Goal: Task Accomplishment & Management: Manage account settings

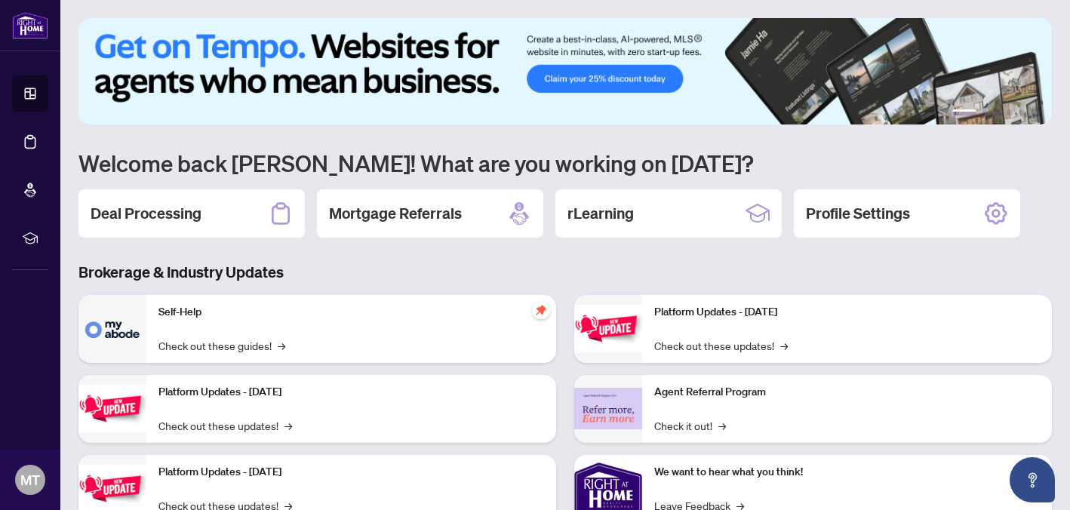
drag, startPoint x: 196, startPoint y: 204, endPoint x: 233, endPoint y: 199, distance: 36.6
click at [197, 203] on h2 "Deal Processing" at bounding box center [146, 213] width 111 height 21
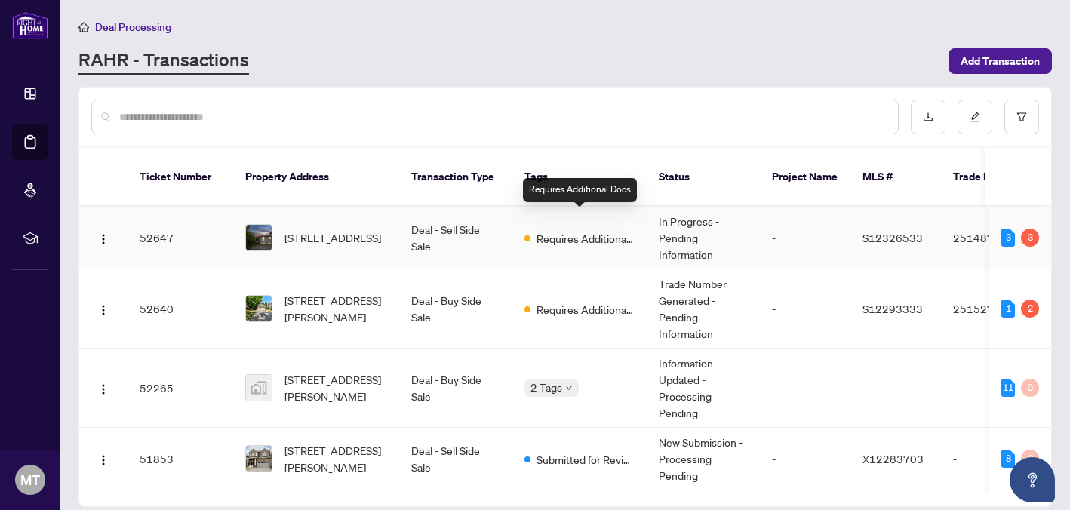
click at [614, 229] on div "Requires Additional Docs" at bounding box center [580, 238] width 110 height 18
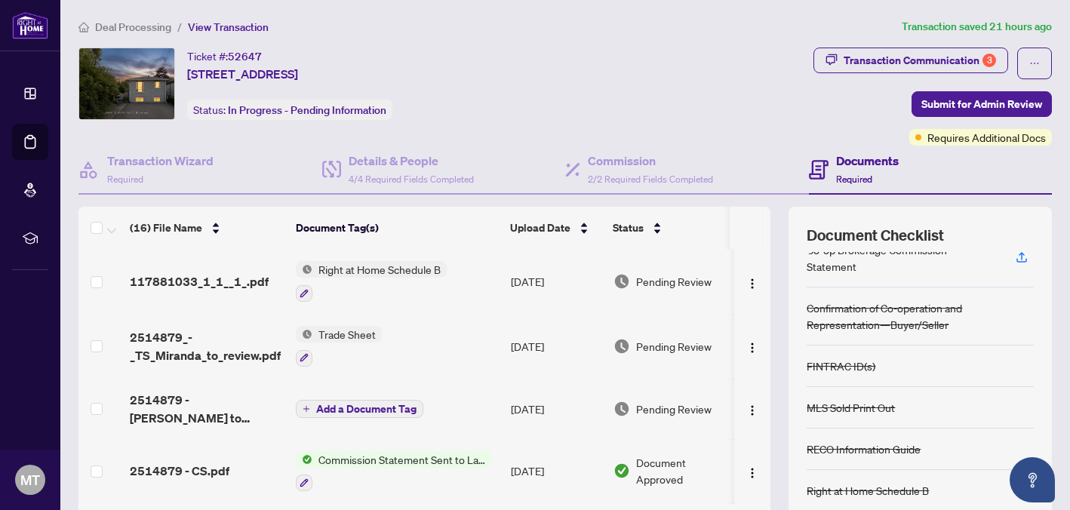
scroll to position [14, 0]
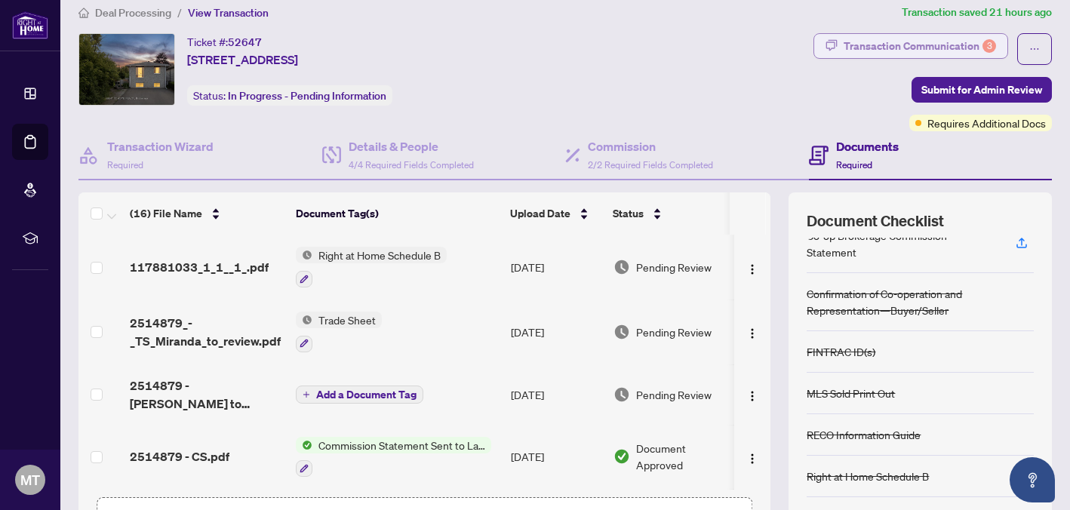
click at [900, 50] on div "Transaction Communication 3" at bounding box center [920, 46] width 152 height 24
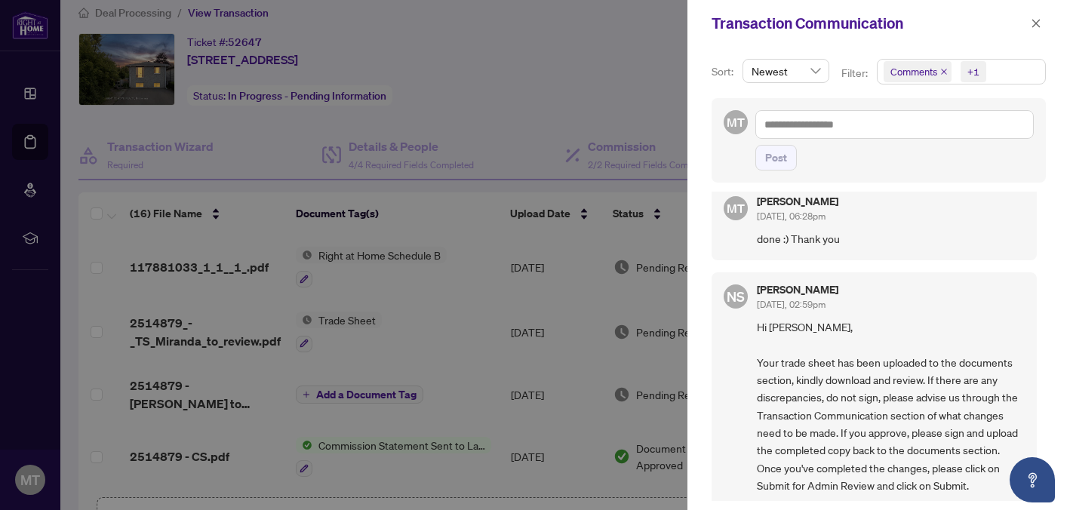
scroll to position [0, 0]
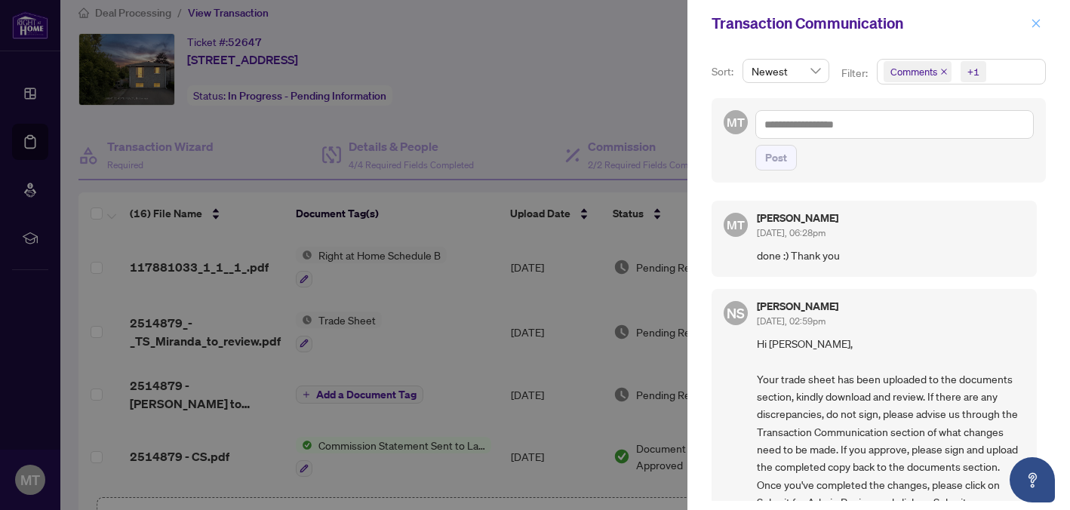
click at [1043, 23] on button "button" at bounding box center [1037, 23] width 20 height 18
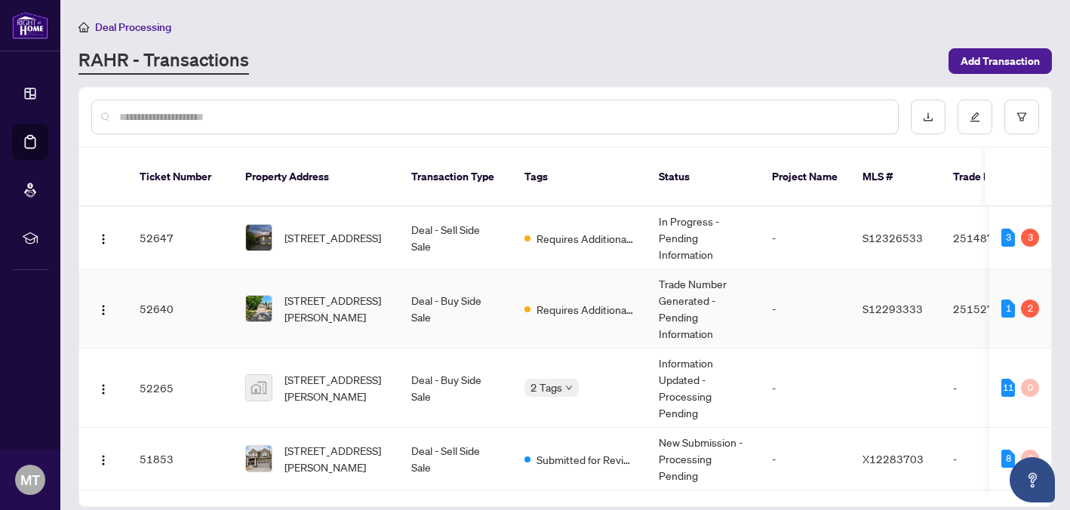
click at [846, 302] on td "-" at bounding box center [805, 308] width 91 height 79
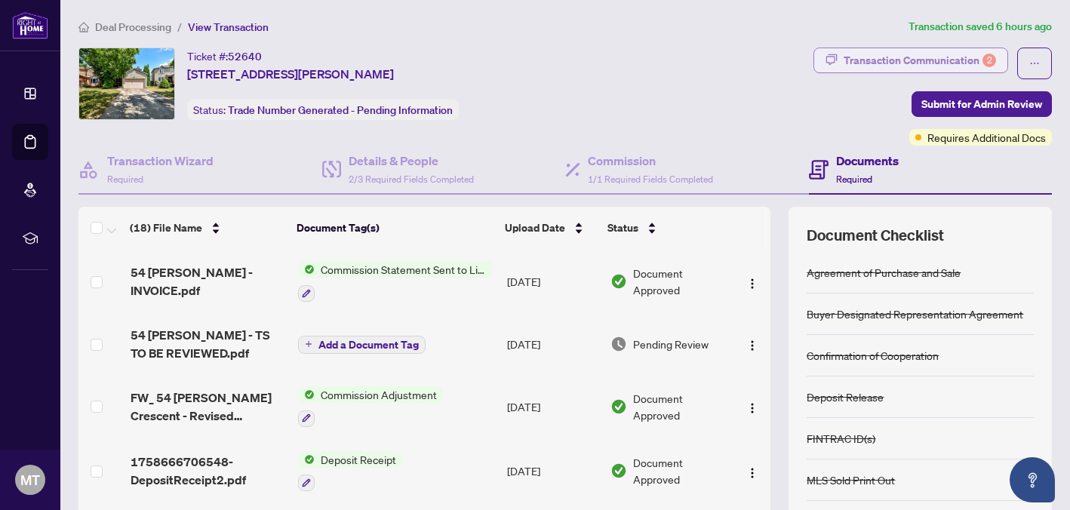
click at [944, 56] on div "Transaction Communication 2" at bounding box center [920, 60] width 152 height 24
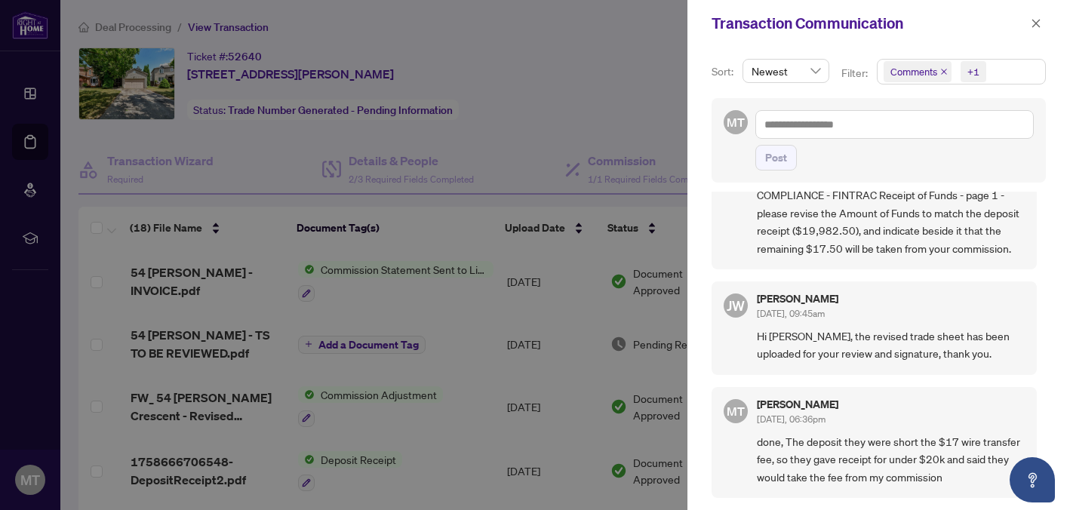
scroll to position [81, 0]
drag, startPoint x: 1036, startPoint y: 23, endPoint x: 860, endPoint y: 155, distance: 220.1
click at [1036, 23] on icon "close" at bounding box center [1037, 23] width 8 height 8
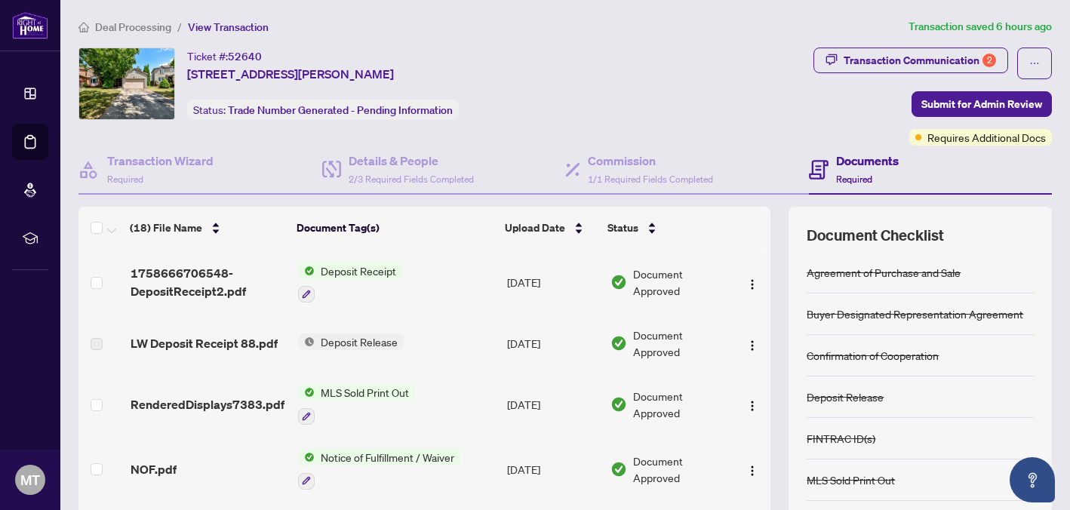
scroll to position [0, 0]
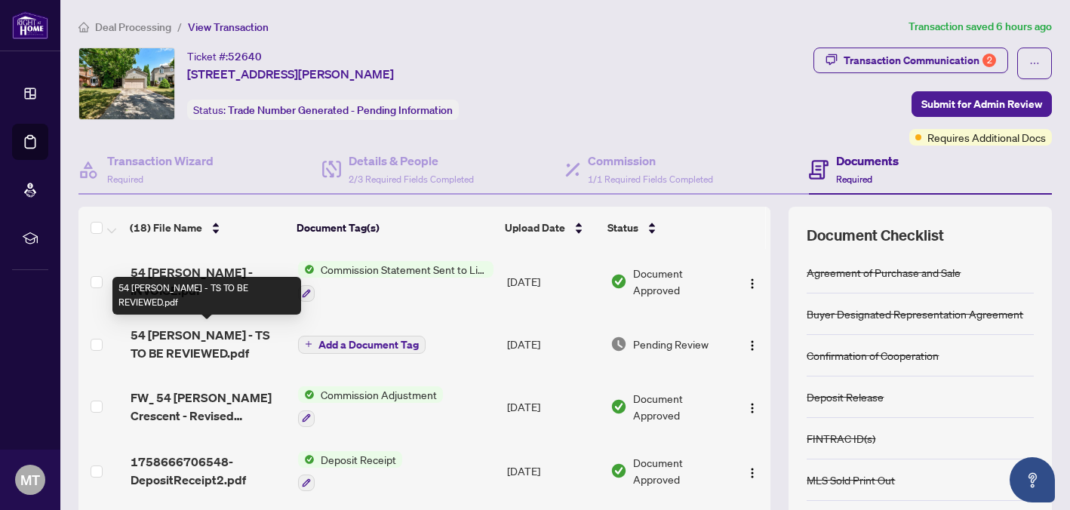
click at [232, 332] on span "54 [PERSON_NAME] - TS TO BE REVIEWED.pdf" at bounding box center [209, 344] width 156 height 36
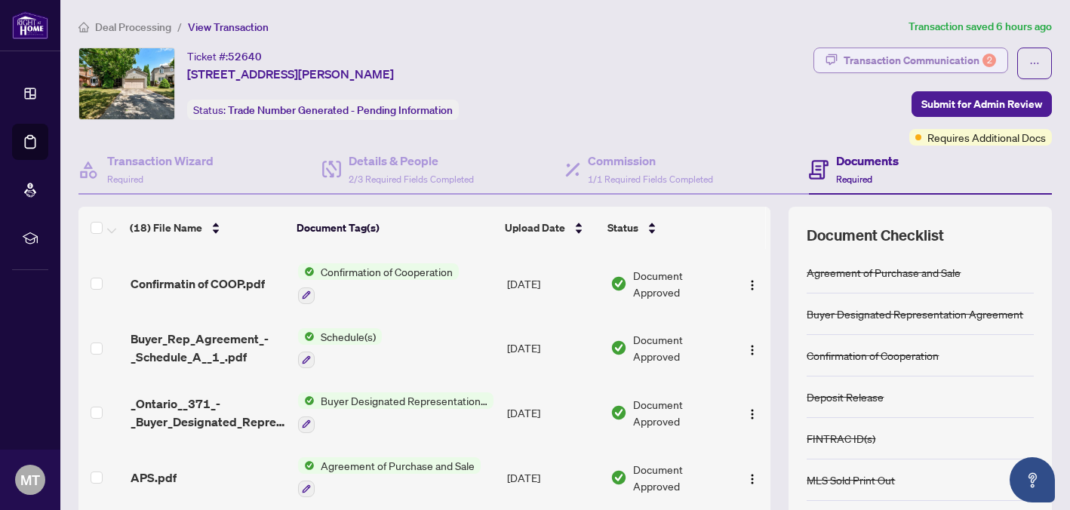
click at [898, 67] on div "Transaction Communication 2" at bounding box center [920, 60] width 152 height 24
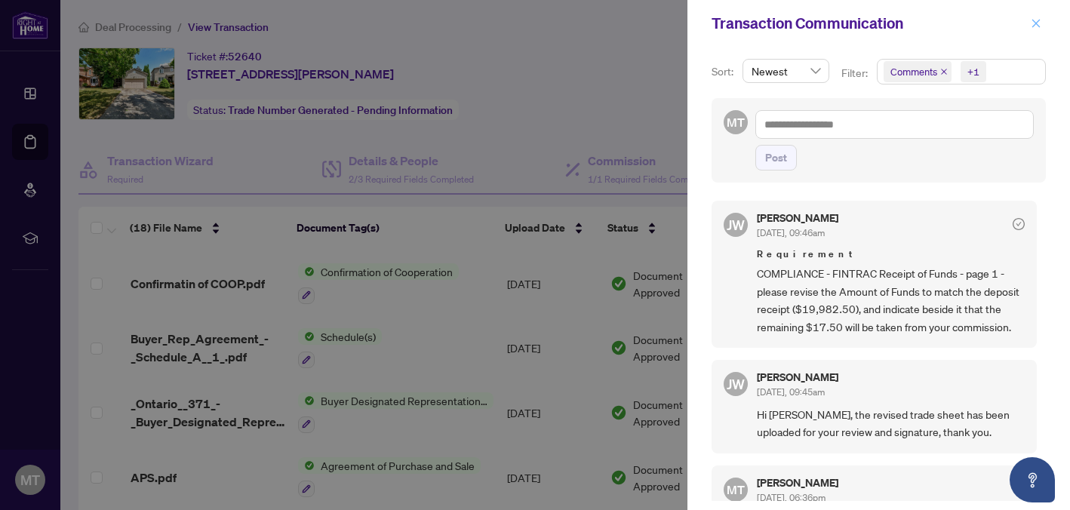
drag, startPoint x: 1039, startPoint y: 26, endPoint x: 938, endPoint y: 119, distance: 136.8
click at [1039, 26] on icon "close" at bounding box center [1037, 23] width 8 height 8
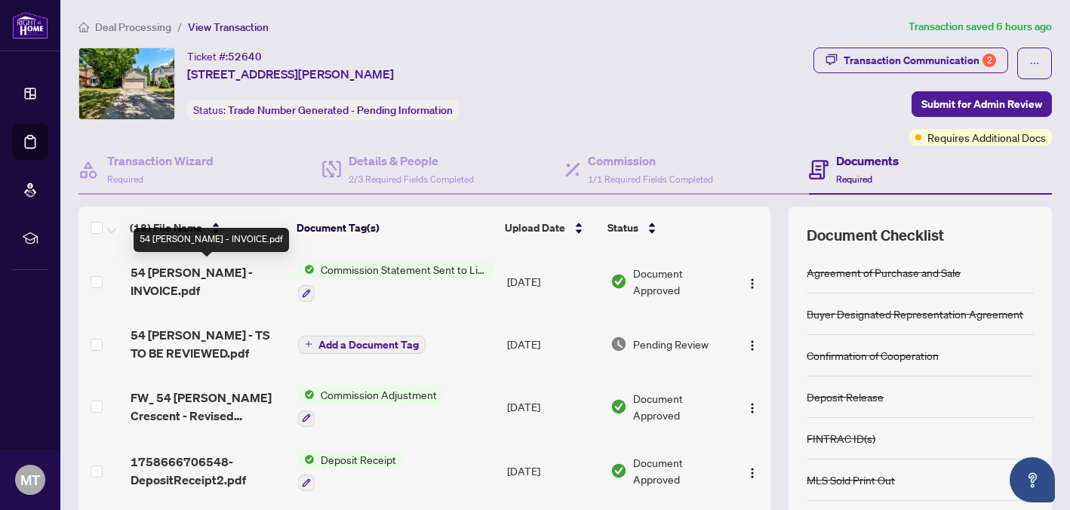
click at [196, 273] on span "54 [PERSON_NAME] - INVOICE.pdf" at bounding box center [209, 281] width 156 height 36
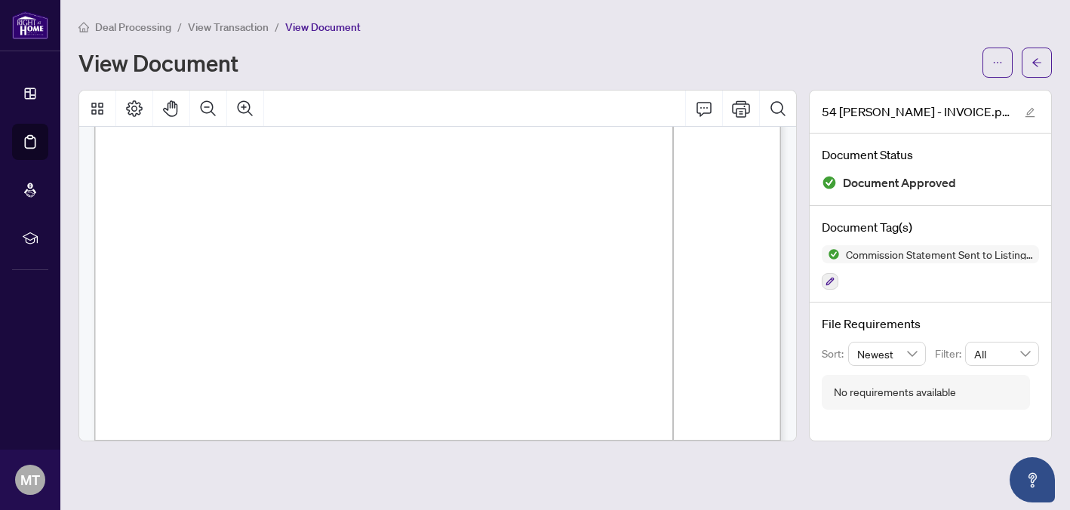
scroll to position [230, 0]
drag, startPoint x: 500, startPoint y: 273, endPoint x: 564, endPoint y: 270, distance: 63.5
click at [557, 270] on span "19,023.00" at bounding box center [527, 274] width 59 height 9
click at [557, 260] on span "2,188.49" at bounding box center [530, 260] width 53 height 9
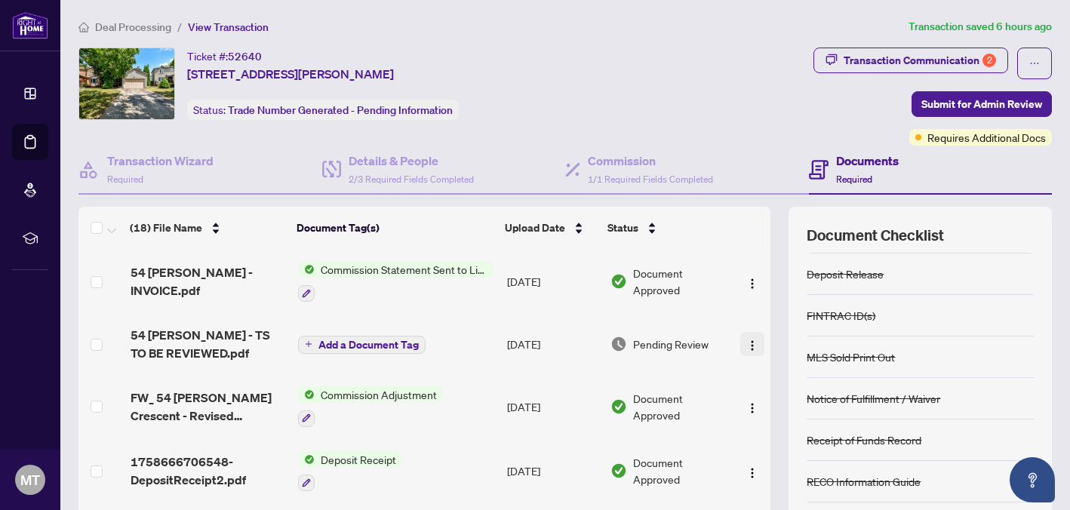
click at [754, 340] on button "button" at bounding box center [753, 344] width 24 height 24
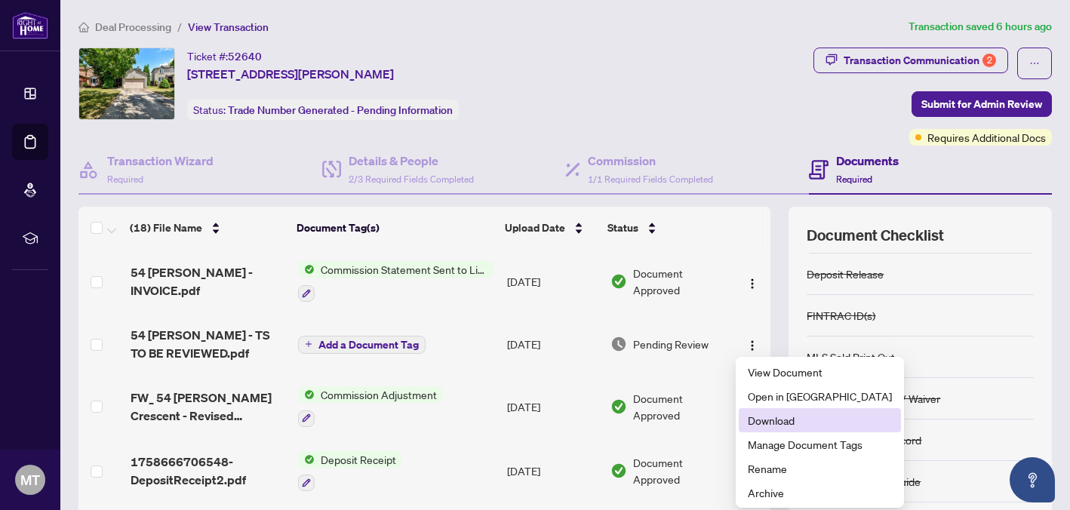
click at [793, 417] on span "Download" at bounding box center [820, 420] width 144 height 17
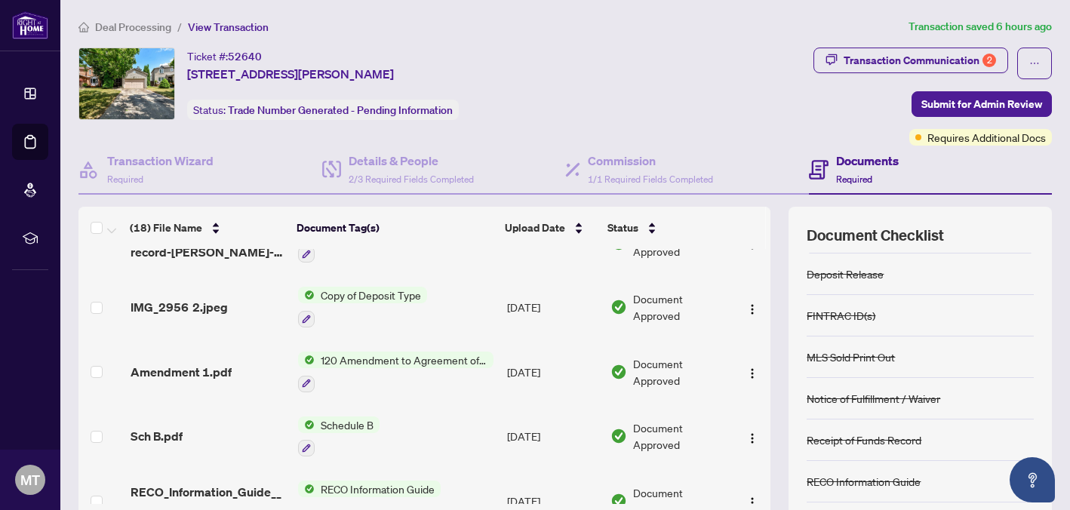
scroll to position [121, 0]
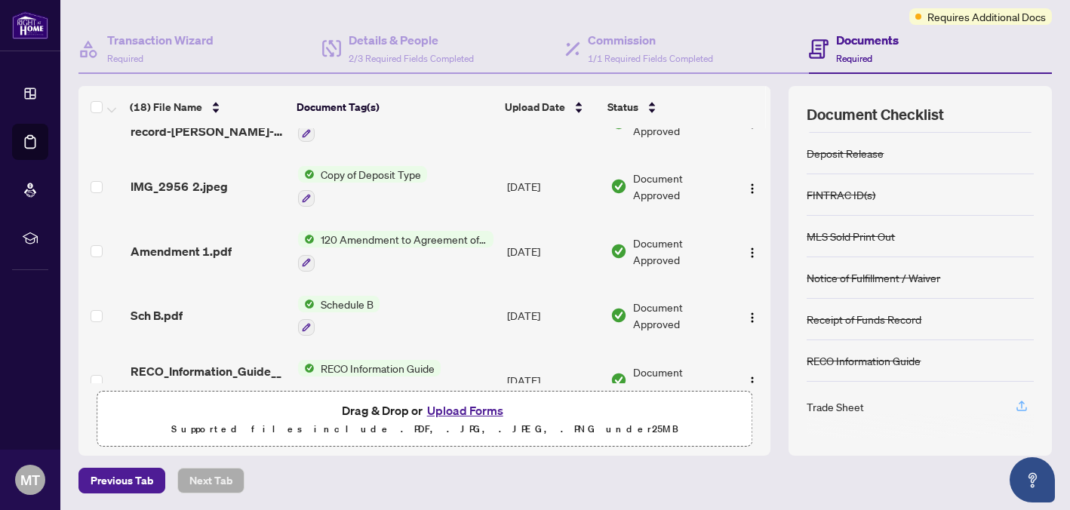
click at [1021, 401] on icon "button" at bounding box center [1022, 405] width 6 height 8
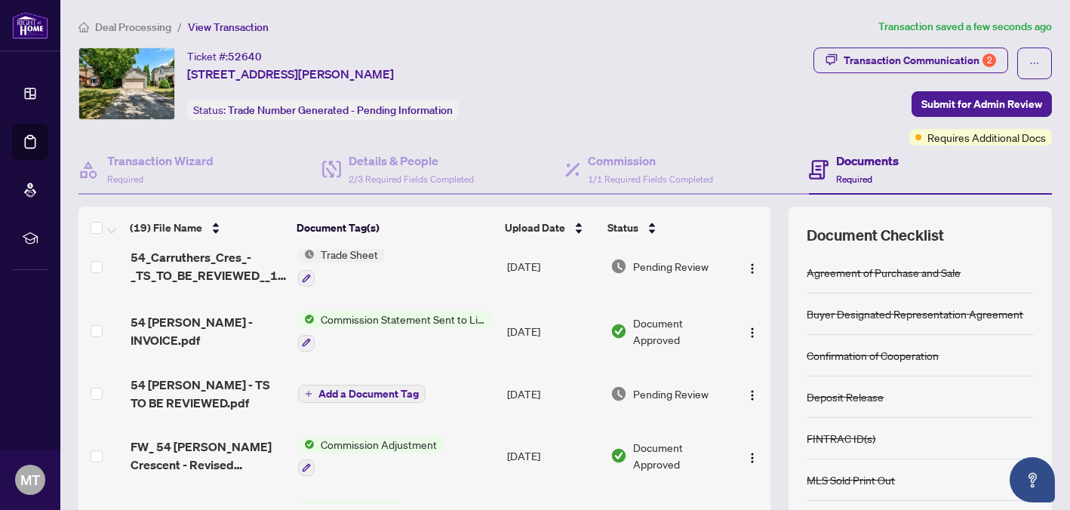
scroll to position [0, 0]
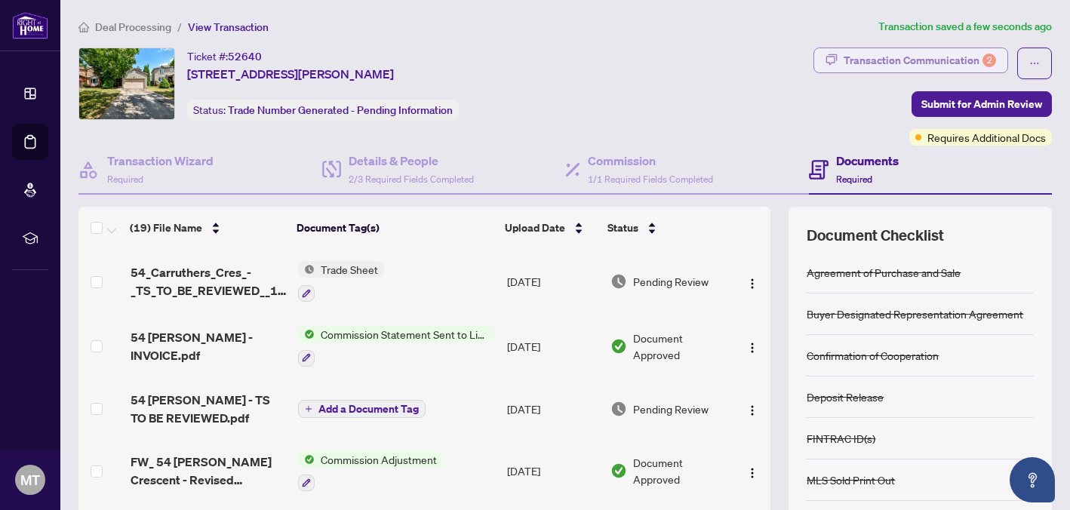
click at [858, 67] on div "Transaction Communication 2" at bounding box center [920, 60] width 152 height 24
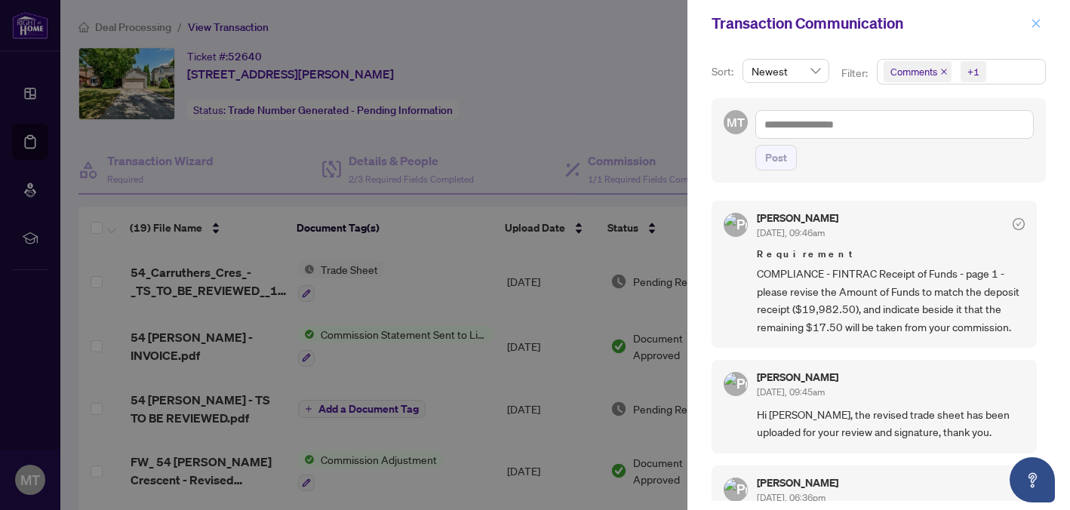
click at [1045, 29] on button "button" at bounding box center [1037, 23] width 20 height 18
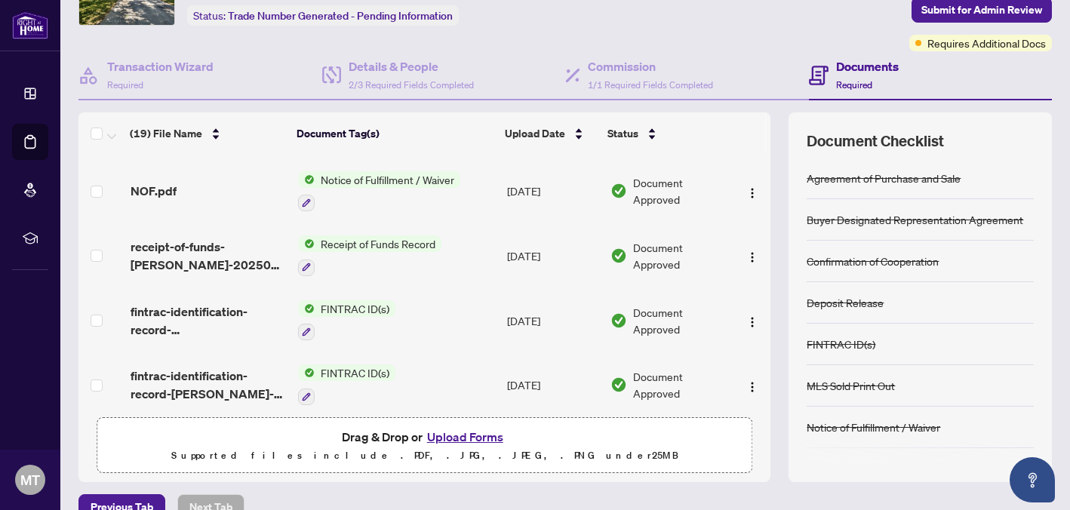
scroll to position [435, 0]
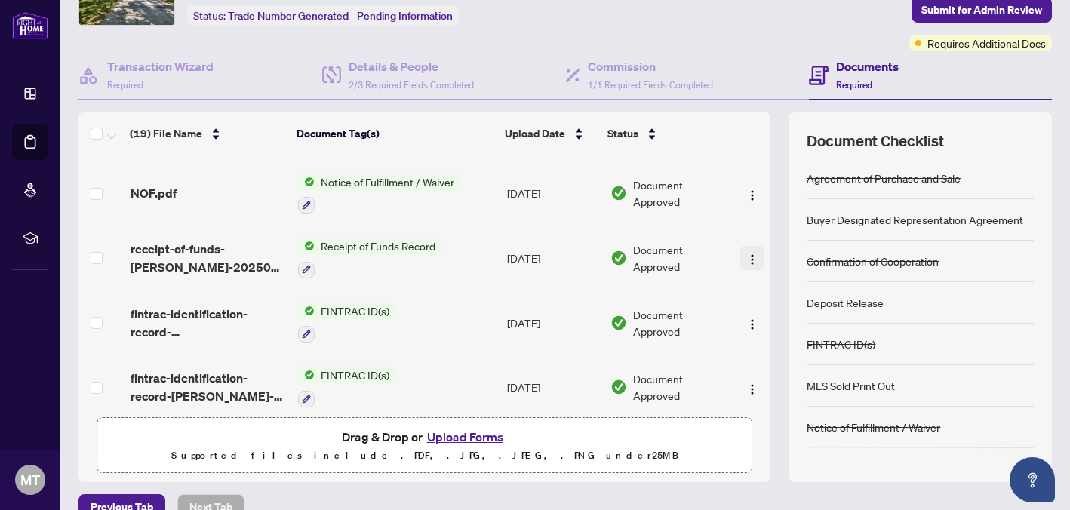
click at [747, 254] on img "button" at bounding box center [753, 260] width 12 height 12
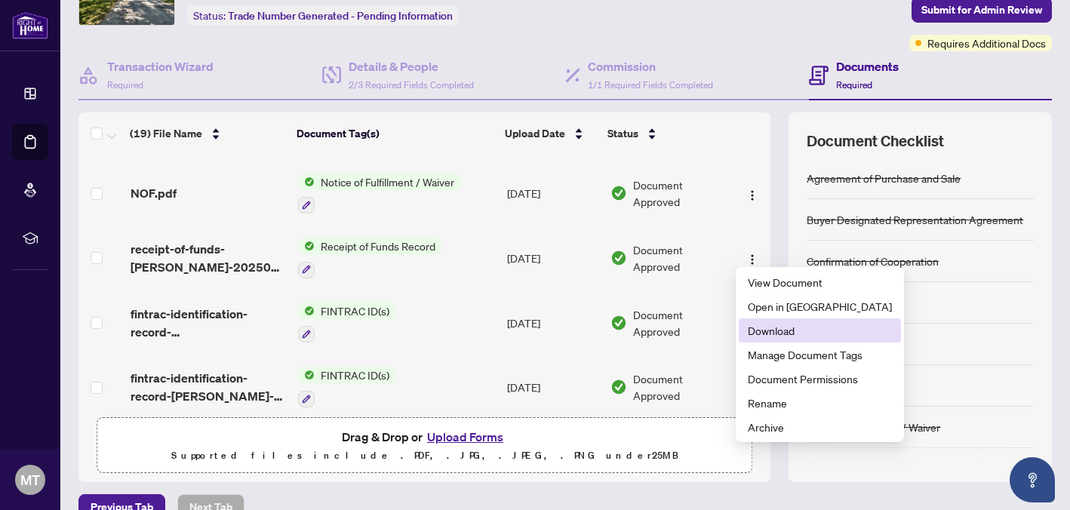
click at [784, 322] on span "Download" at bounding box center [820, 330] width 144 height 17
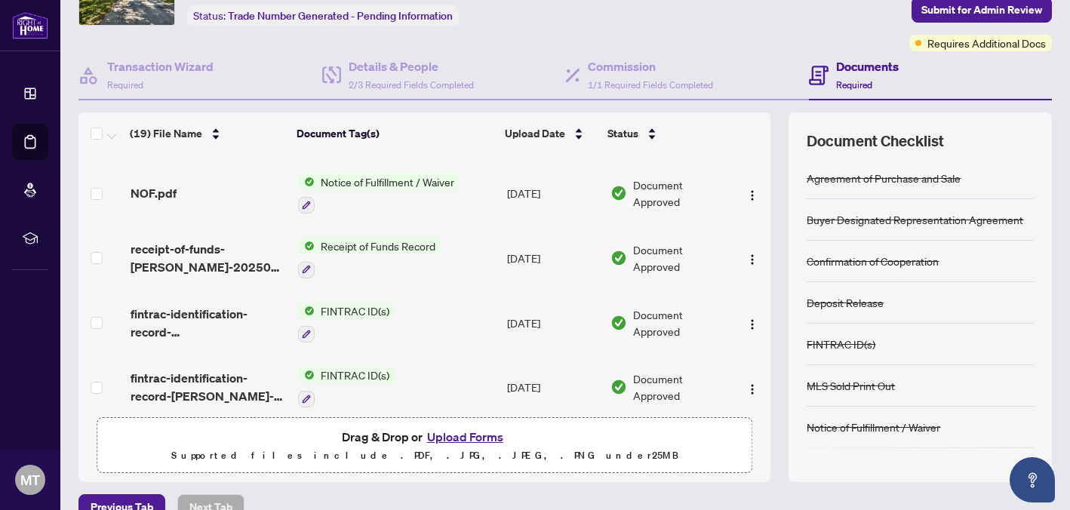
scroll to position [0, 0]
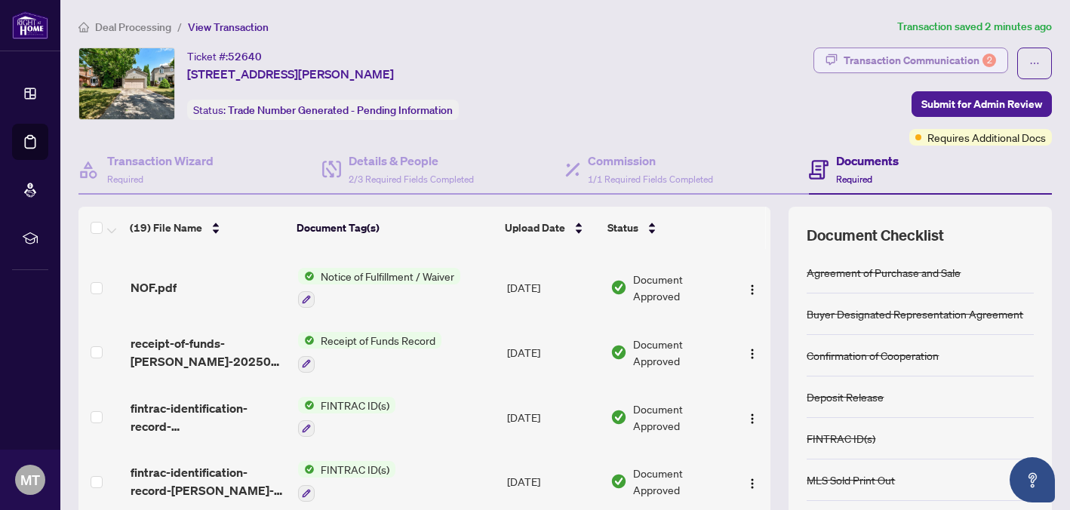
click at [947, 63] on div "Transaction Communication 2" at bounding box center [920, 60] width 152 height 24
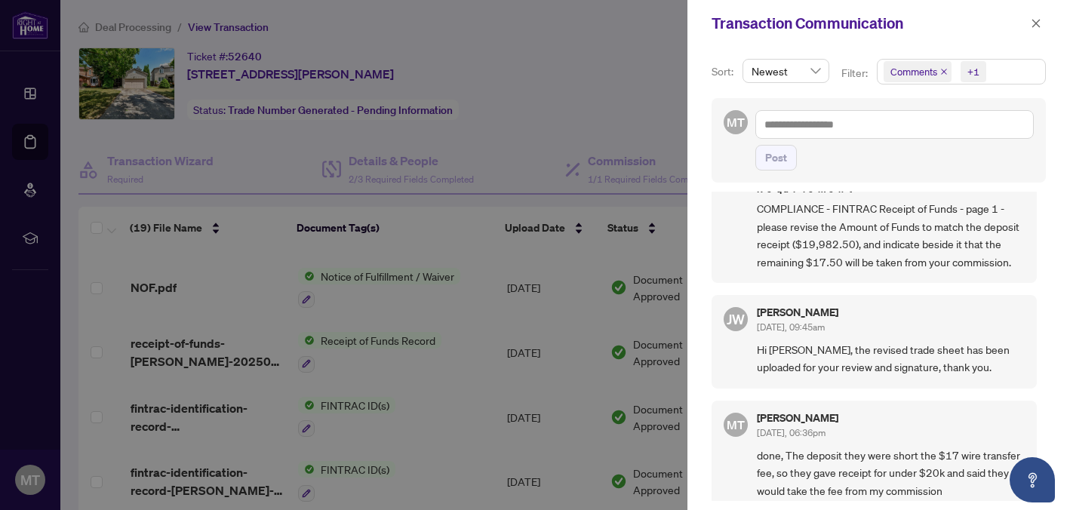
scroll to position [63, 0]
drag, startPoint x: 1031, startPoint y: 23, endPoint x: 1016, endPoint y: 28, distance: 15.8
click at [1031, 23] on icon "close" at bounding box center [1036, 23] width 11 height 11
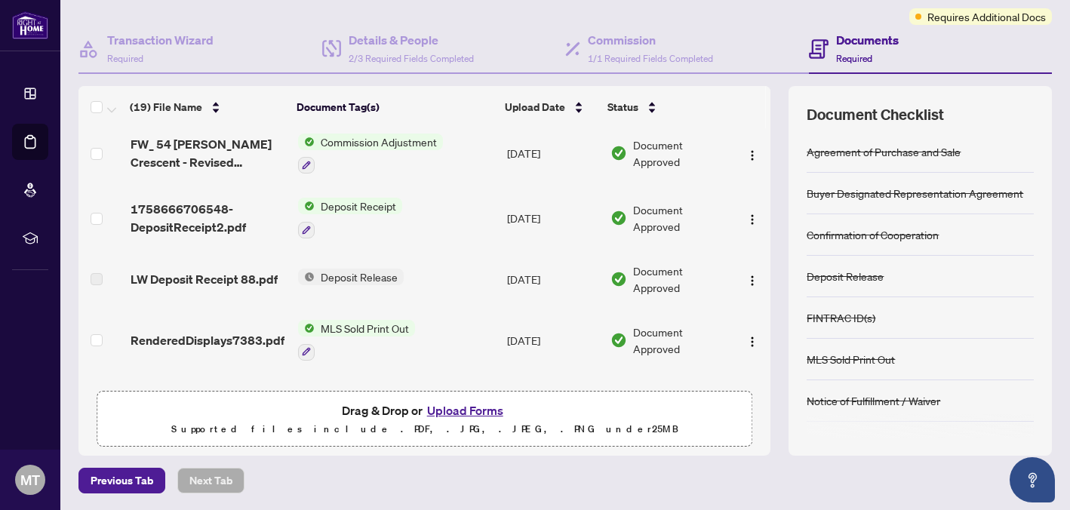
scroll to position [200, 0]
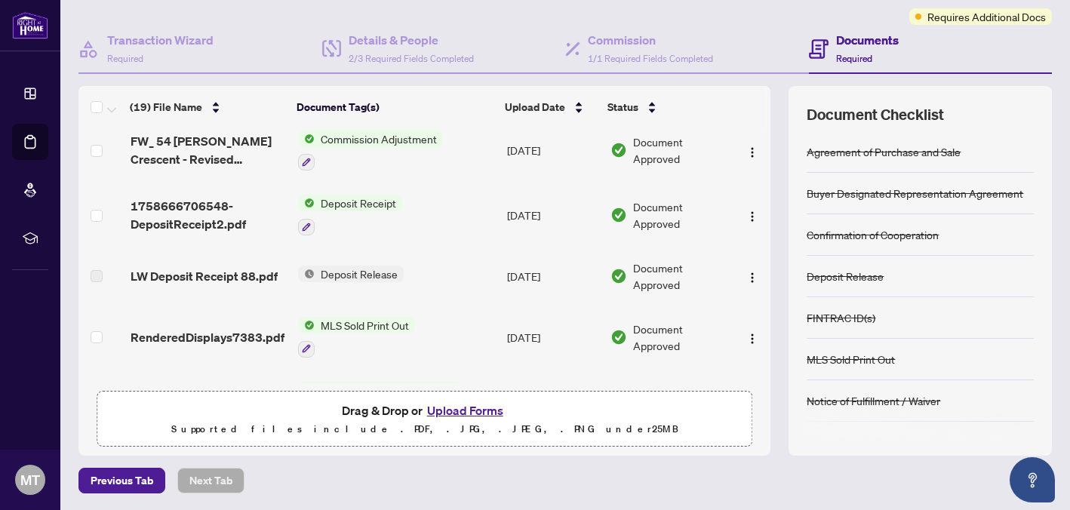
click at [476, 414] on button "Upload Forms" at bounding box center [465, 411] width 85 height 20
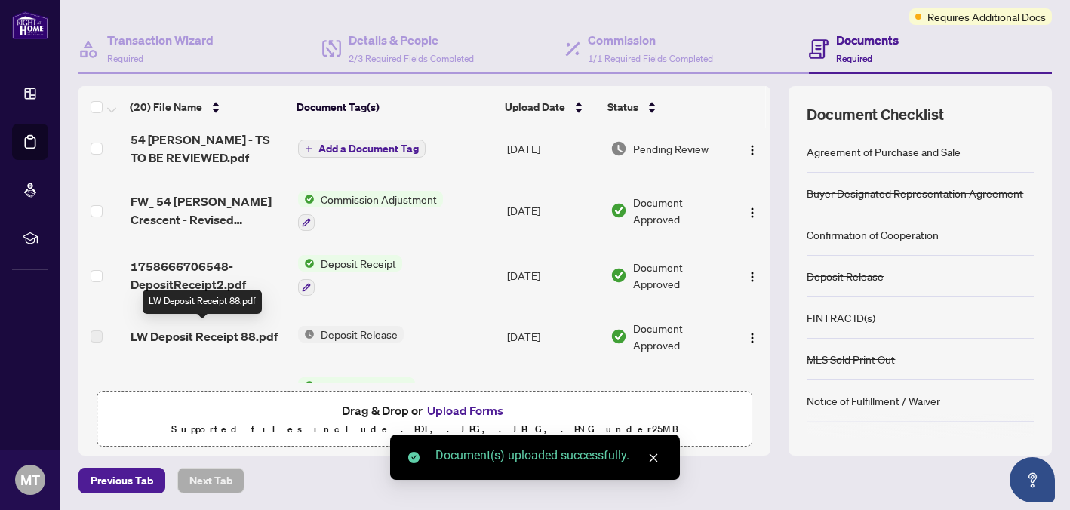
click at [229, 336] on span "LW Deposit Receipt 88.pdf" at bounding box center [204, 337] width 147 height 18
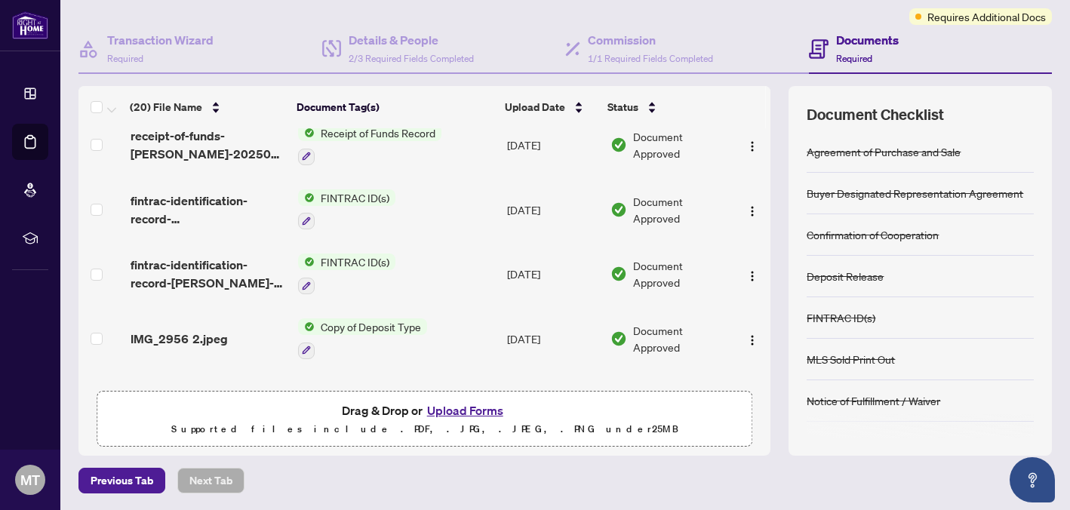
scroll to position [0, 0]
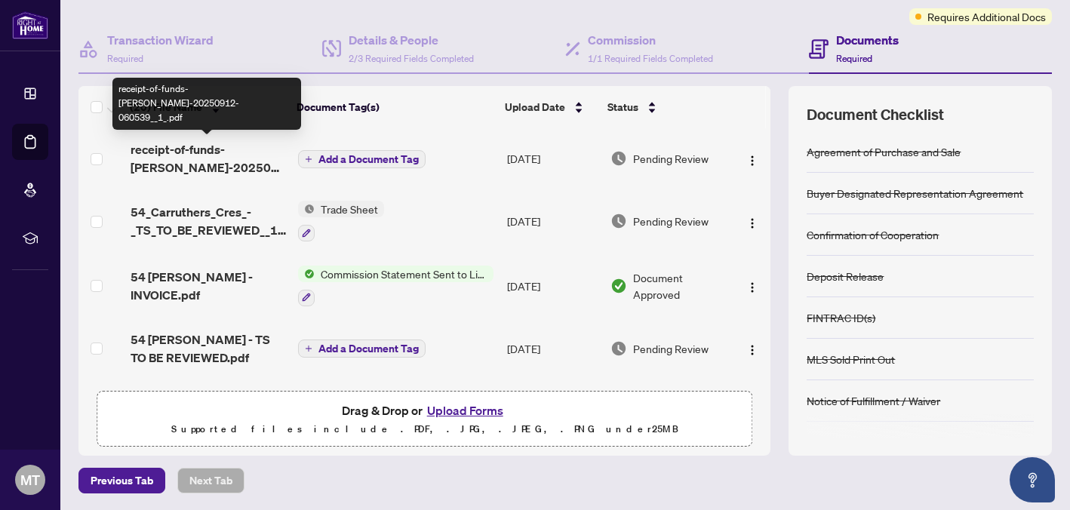
click at [231, 152] on span "receipt-of-funds-[PERSON_NAME]-20250912-060539__1_.pdf" at bounding box center [209, 158] width 156 height 36
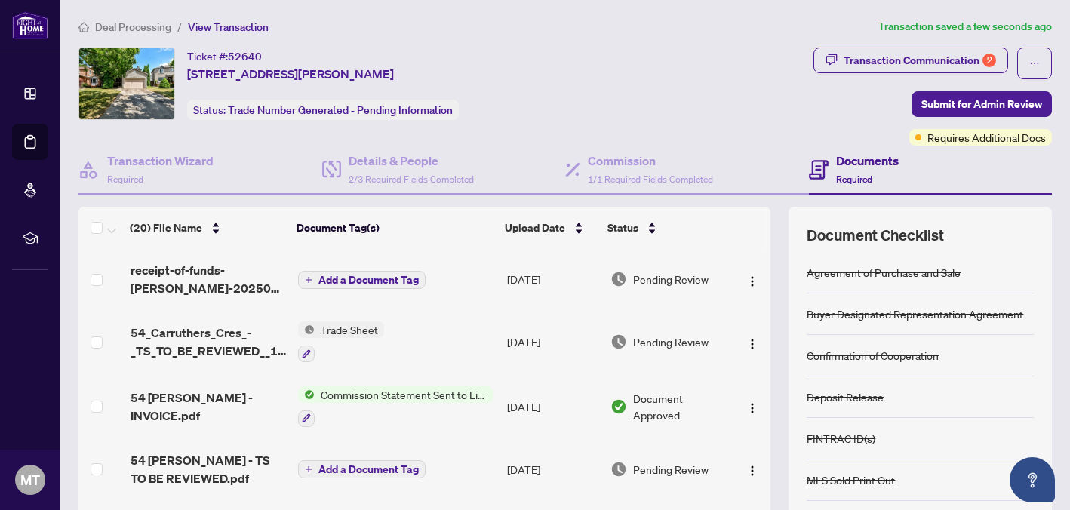
click at [381, 283] on span "Add a Document Tag" at bounding box center [369, 280] width 100 height 11
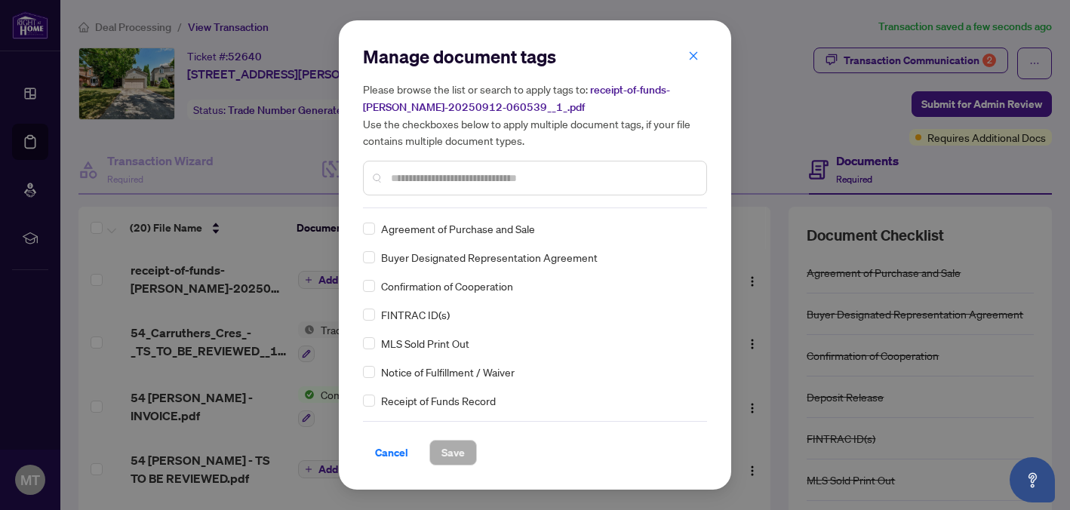
click at [494, 186] on div at bounding box center [535, 178] width 344 height 35
click at [515, 175] on input "text" at bounding box center [542, 178] width 303 height 17
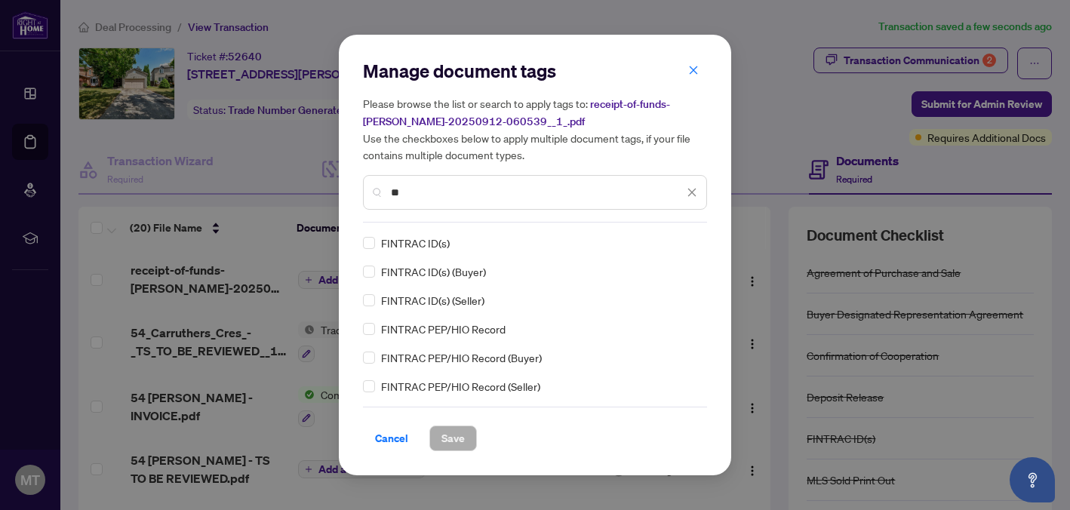
type input "*"
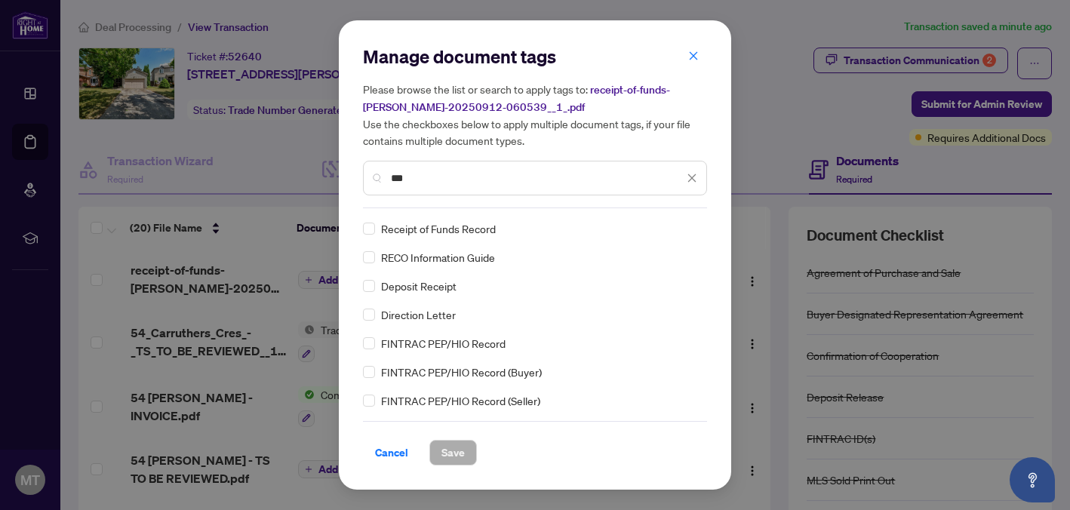
type input "***"
click at [467, 454] on button "Save" at bounding box center [454, 453] width 48 height 26
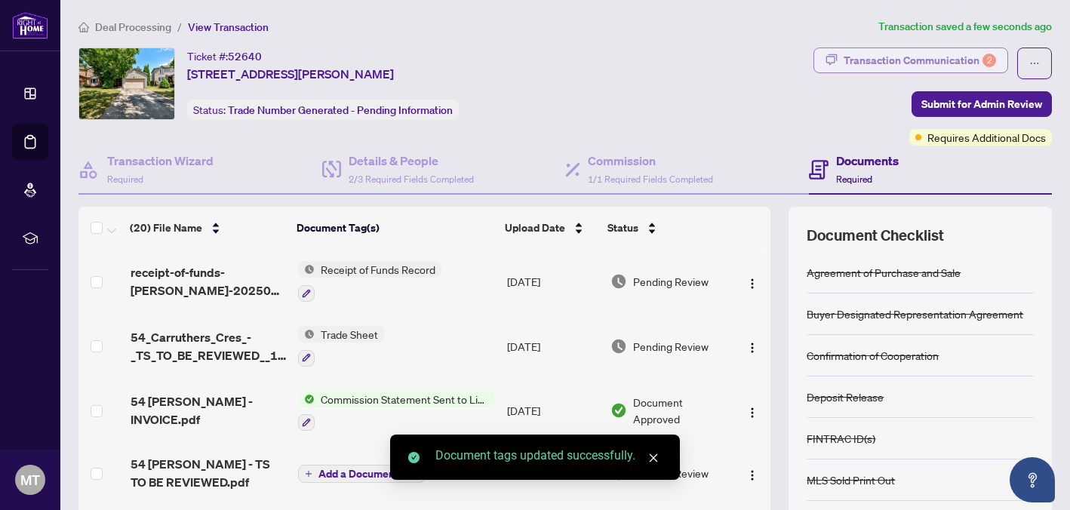
click at [881, 61] on div "Transaction Communication 2" at bounding box center [920, 60] width 152 height 24
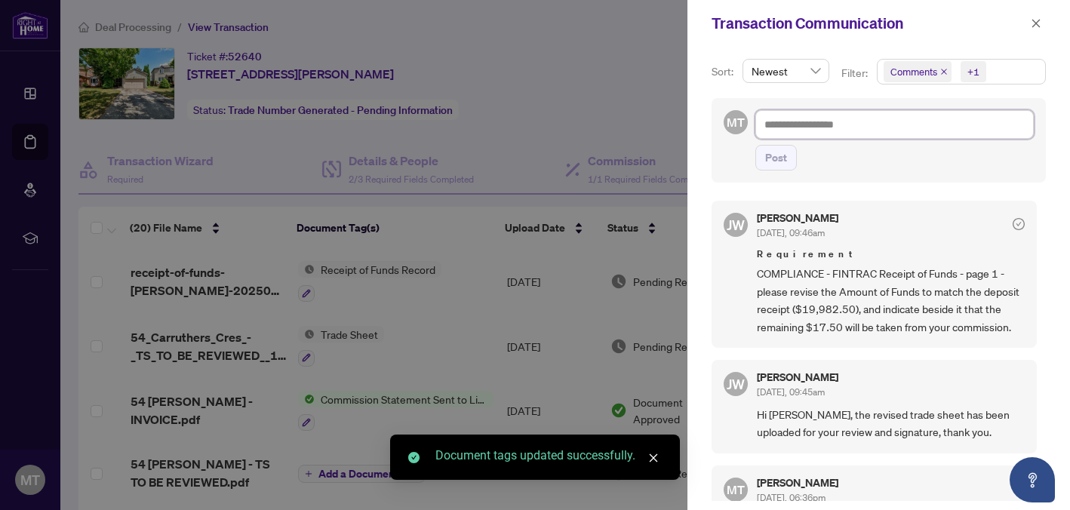
click at [833, 128] on textarea at bounding box center [895, 124] width 279 height 29
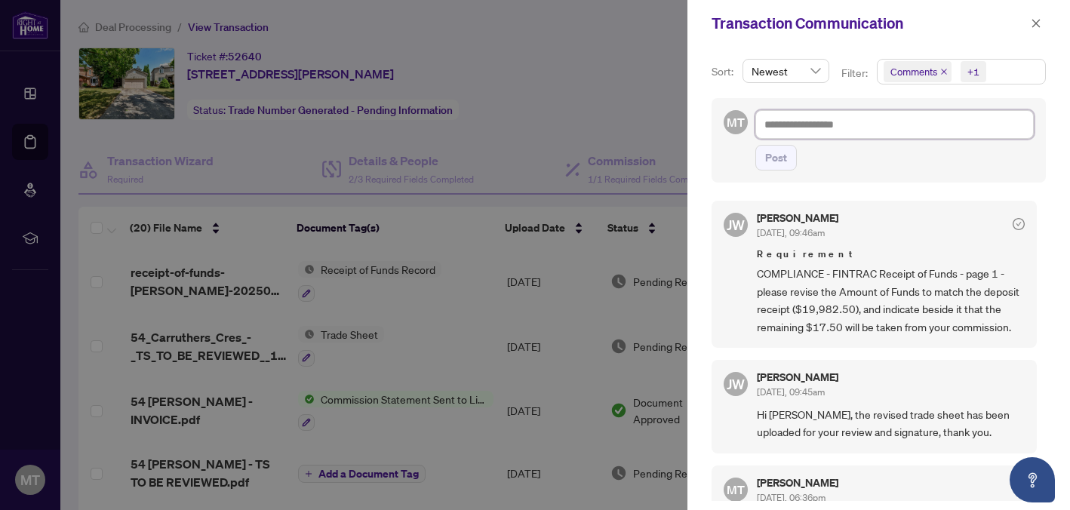
type textarea "*"
type textarea "**"
type textarea "***"
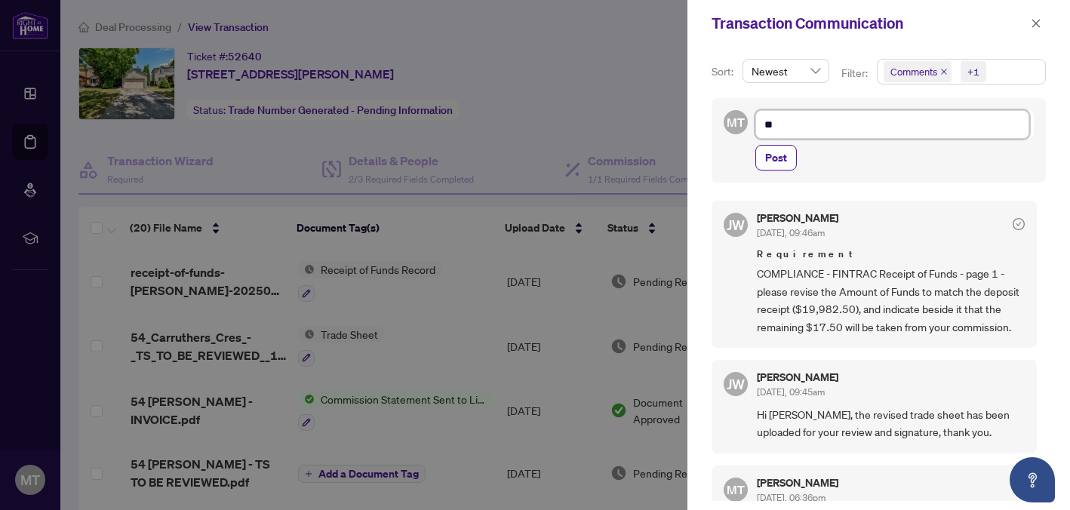
type textarea "***"
type textarea "****"
type textarea "*****"
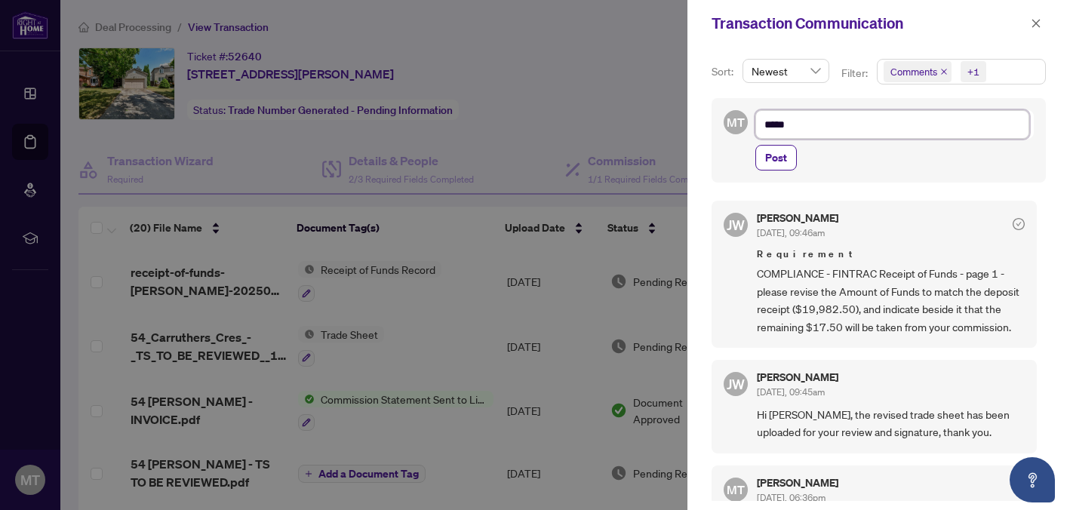
type textarea "******"
click at [775, 152] on span "Post" at bounding box center [776, 158] width 22 height 24
type textarea "**********"
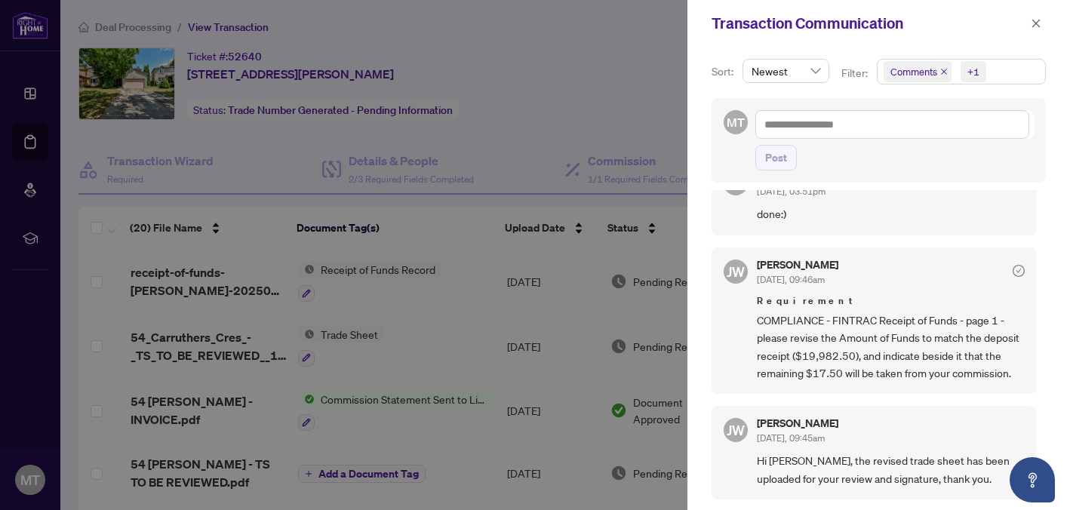
scroll to position [37, 0]
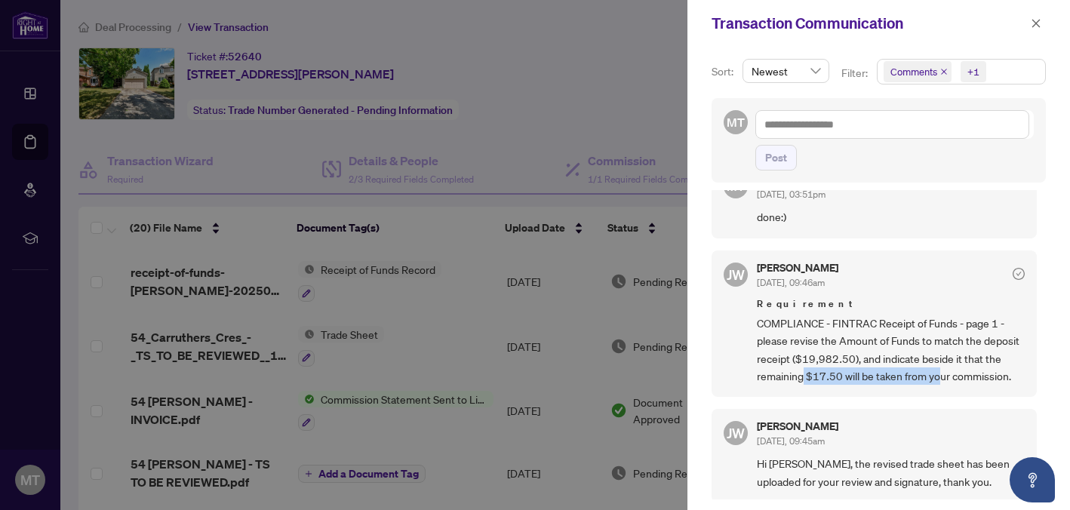
drag, startPoint x: 842, startPoint y: 374, endPoint x: 977, endPoint y: 375, distance: 134.4
click at [977, 375] on span "COMPLIANCE - FINTRAC Receipt of Funds - page 1 - please revise the Amount of Fu…" at bounding box center [891, 350] width 268 height 71
click at [1038, 21] on icon "close" at bounding box center [1037, 23] width 8 height 8
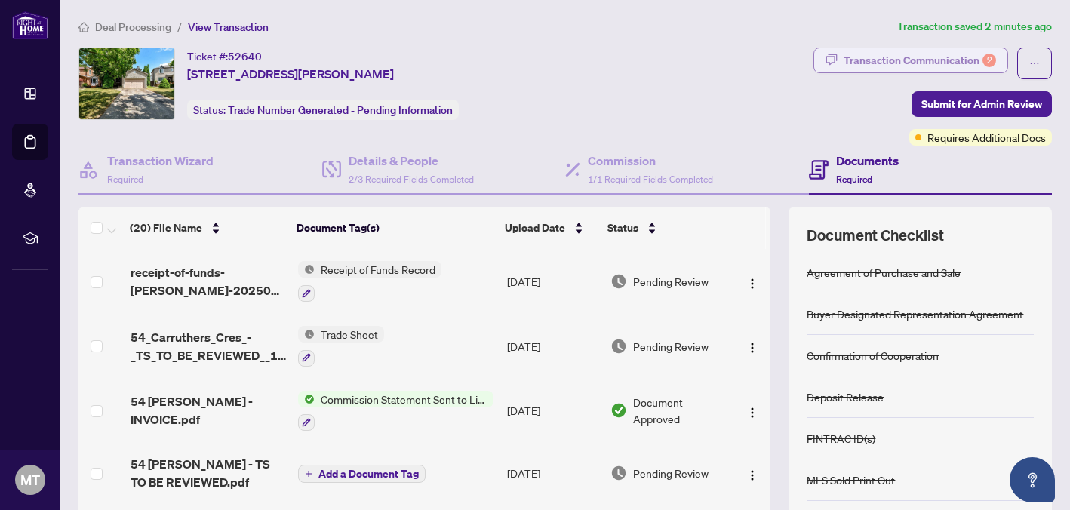
click at [933, 50] on div "Transaction Communication 2" at bounding box center [920, 60] width 152 height 24
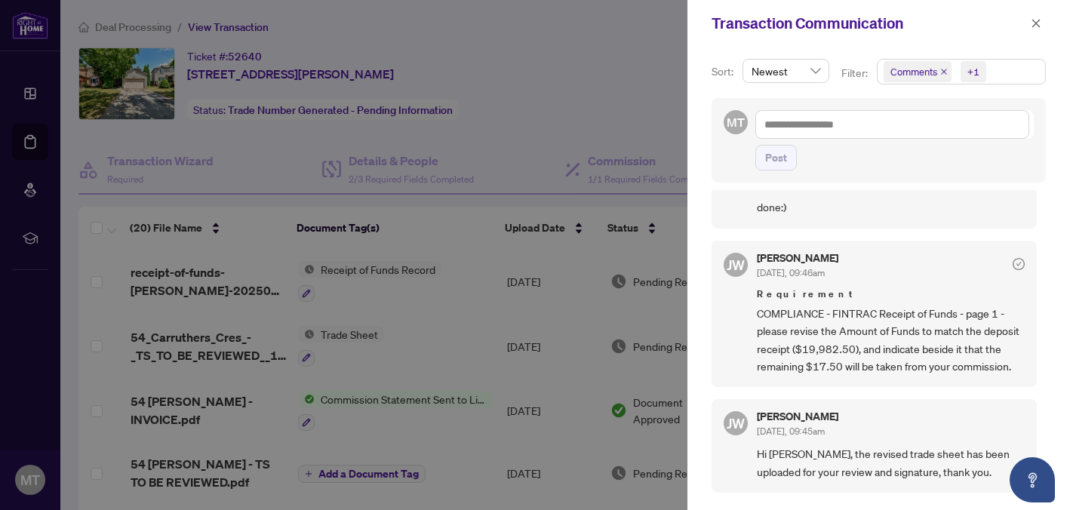
scroll to position [64, 0]
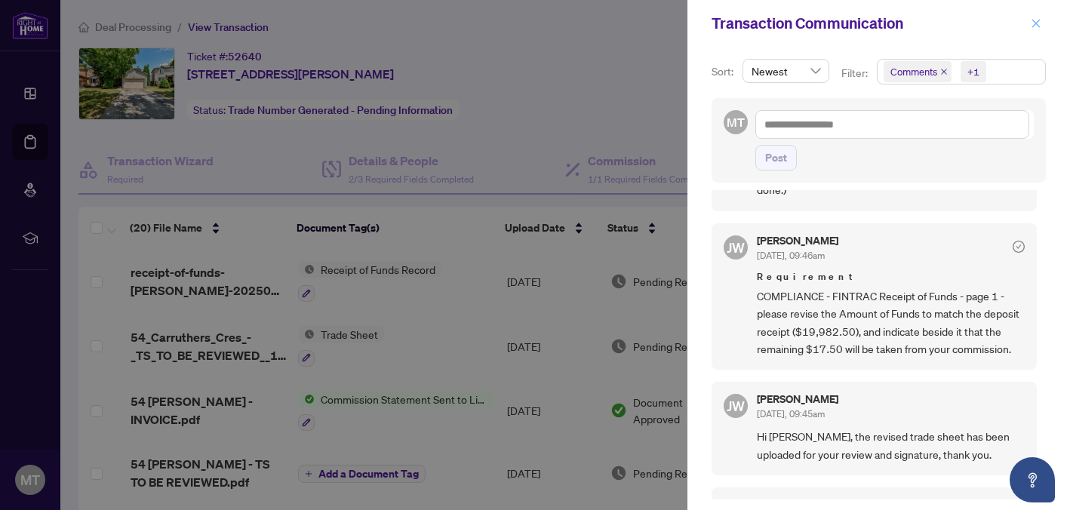
click at [1033, 23] on icon "close" at bounding box center [1036, 23] width 11 height 11
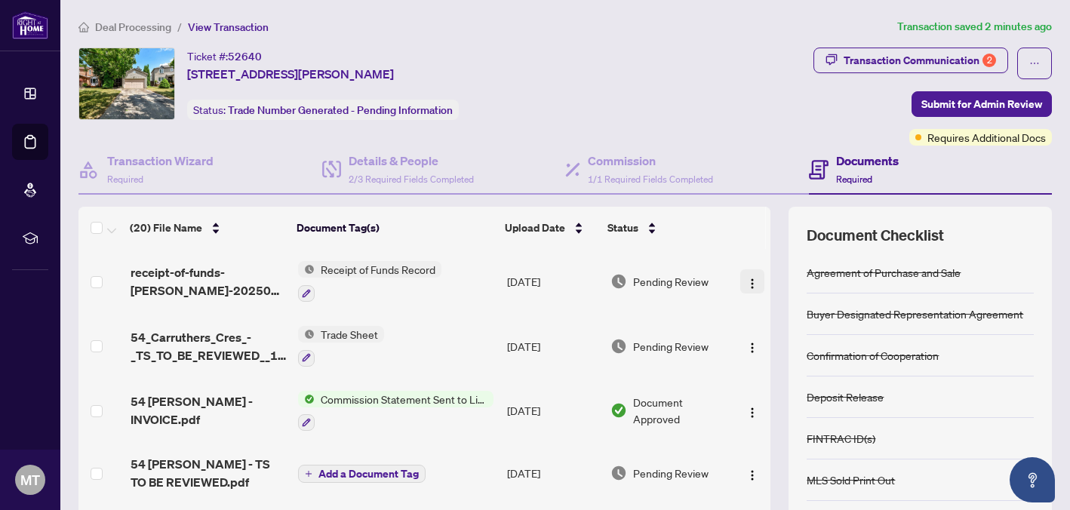
click at [747, 278] on img "button" at bounding box center [753, 284] width 12 height 12
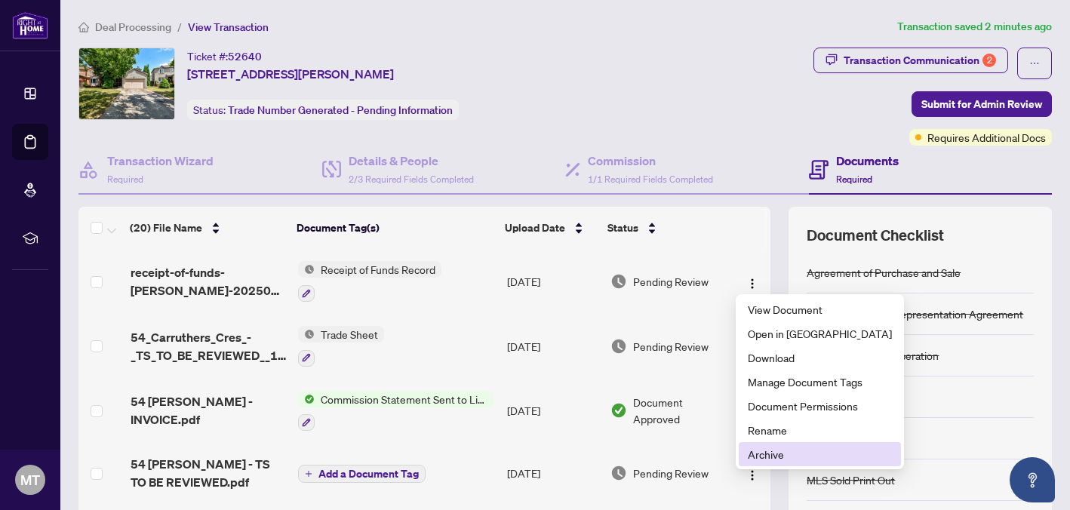
click at [778, 458] on span "Archive" at bounding box center [820, 454] width 144 height 17
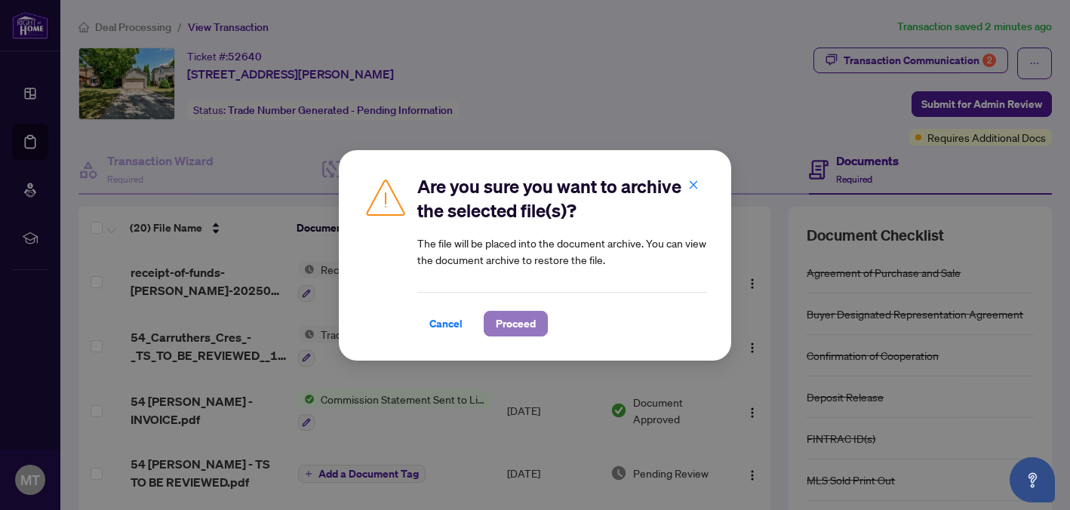
click at [496, 323] on span "Proceed" at bounding box center [516, 324] width 40 height 24
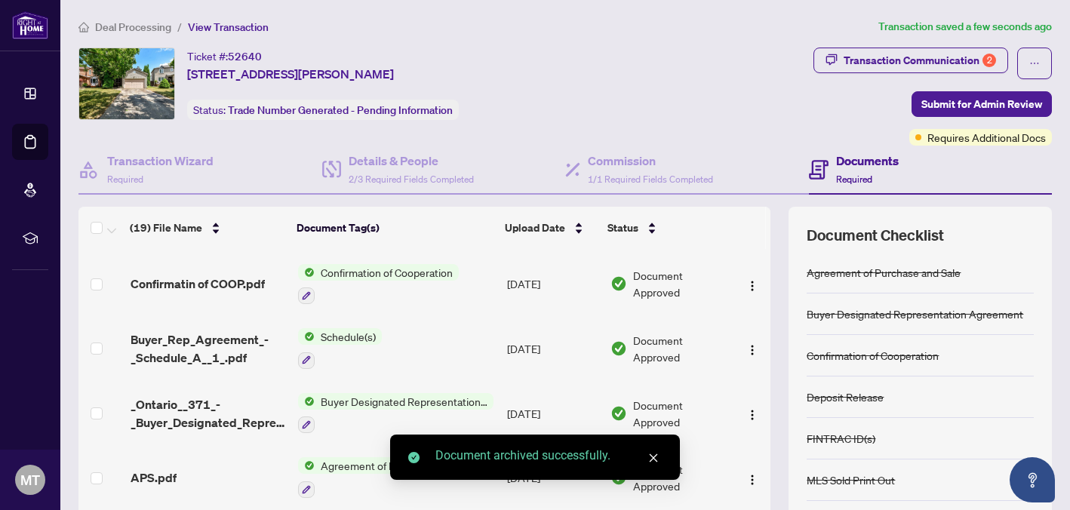
scroll to position [121, 0]
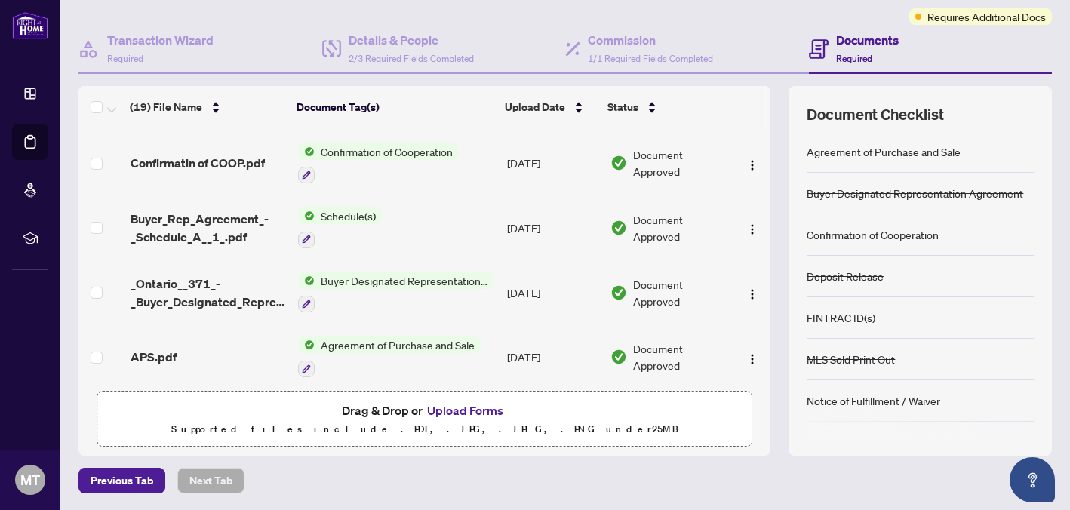
click at [484, 407] on button "Upload Forms" at bounding box center [465, 411] width 85 height 20
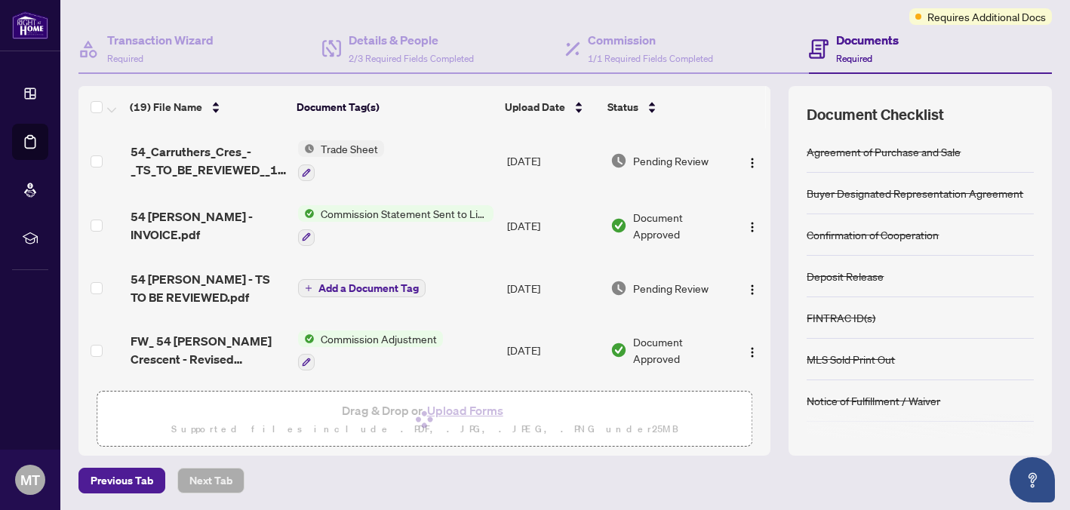
scroll to position [0, 0]
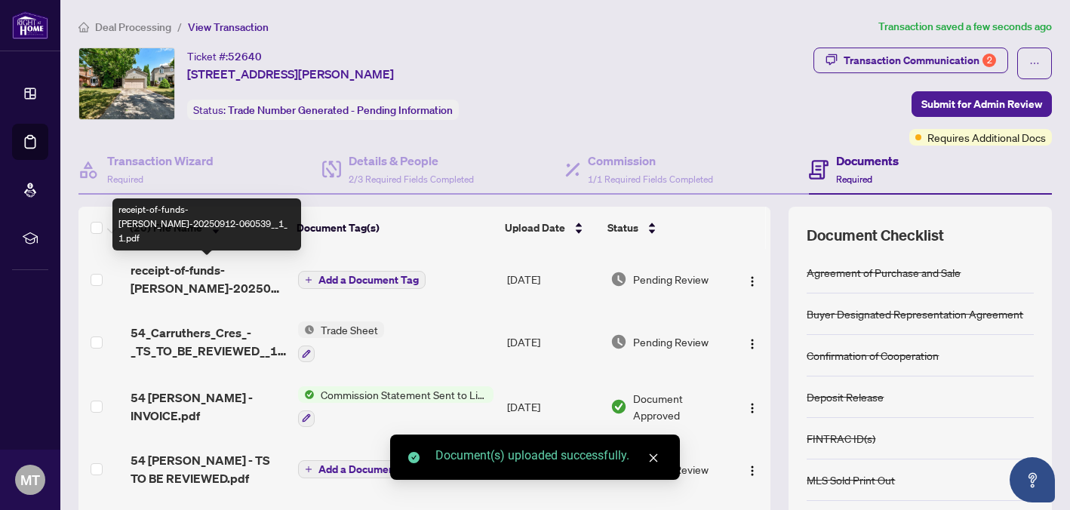
click at [223, 274] on span "receipt-of-funds-[PERSON_NAME]-20250912-060539__1_ 1.pdf" at bounding box center [209, 279] width 156 height 36
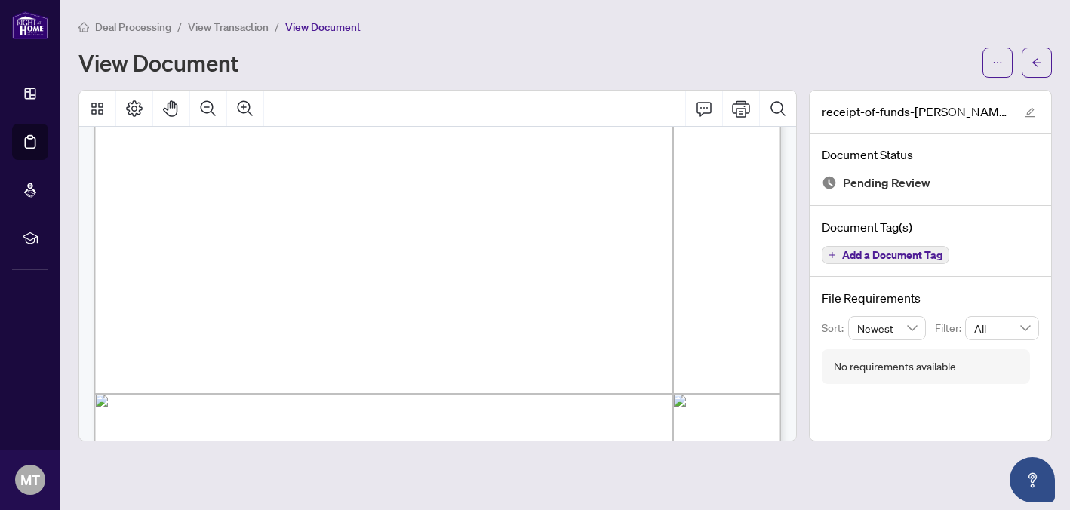
scroll to position [183, 0]
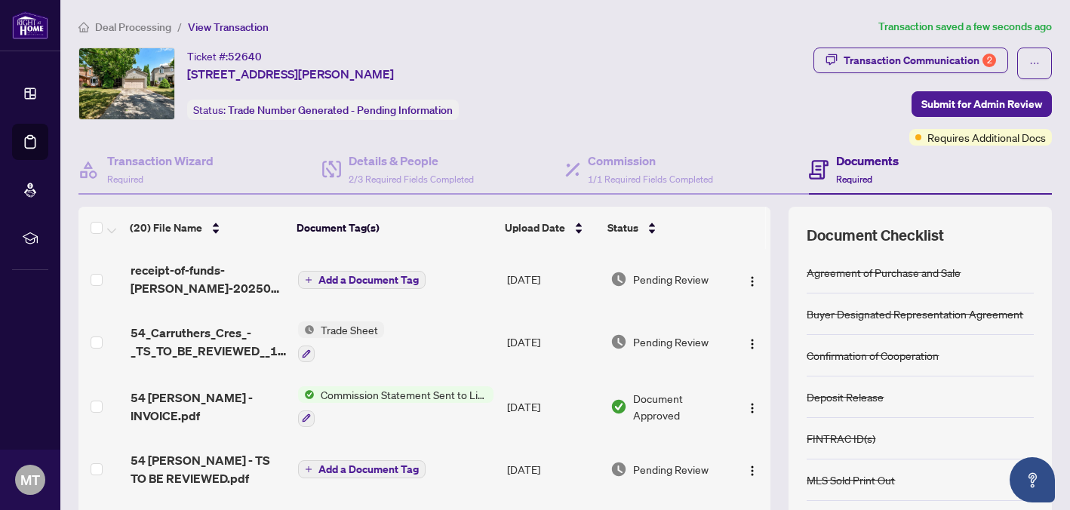
click at [365, 280] on span "Add a Document Tag" at bounding box center [369, 280] width 100 height 11
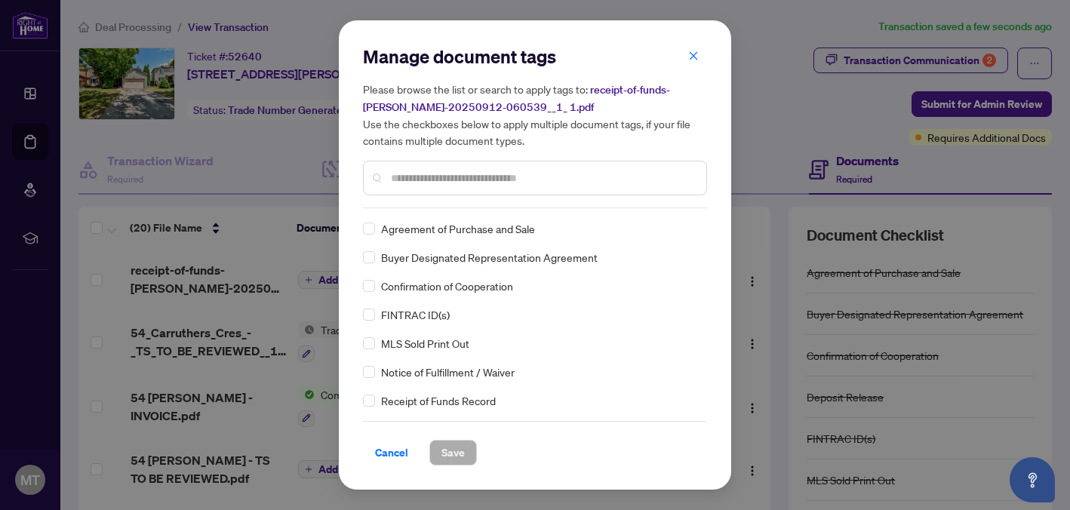
click at [468, 185] on input "text" at bounding box center [542, 178] width 303 height 17
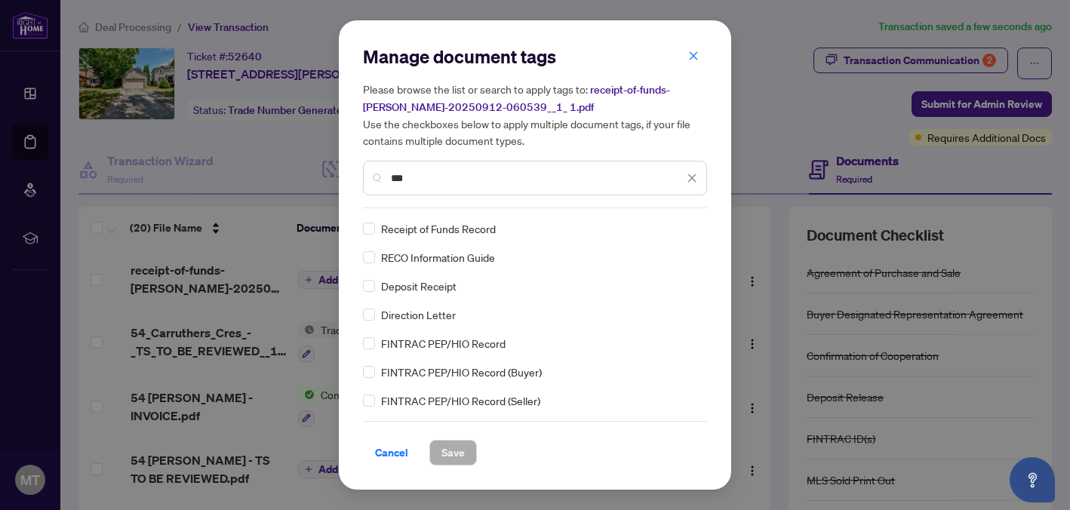
type input "***"
click at [450, 454] on span "Save" at bounding box center [453, 453] width 23 height 24
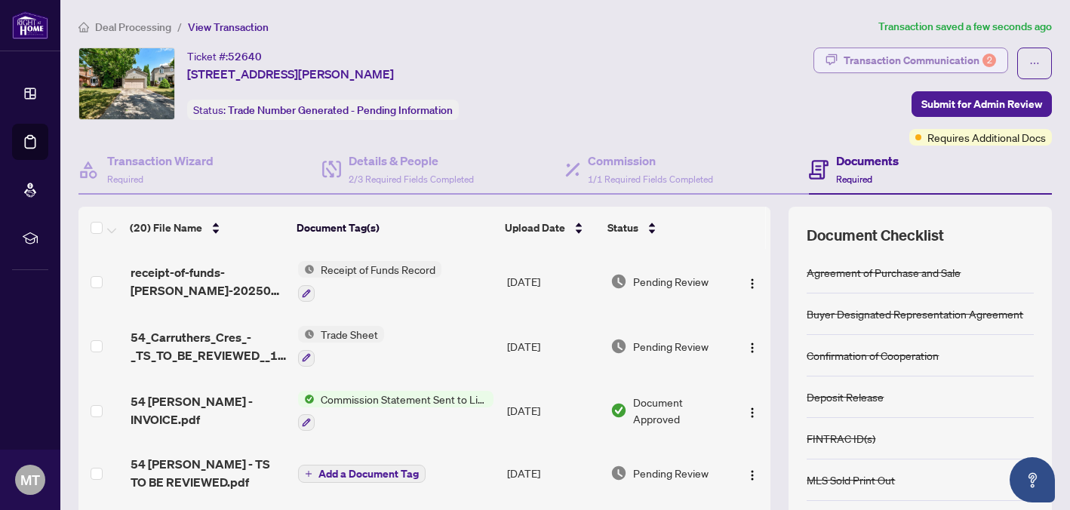
click at [898, 51] on div "Transaction Communication 2" at bounding box center [920, 60] width 152 height 24
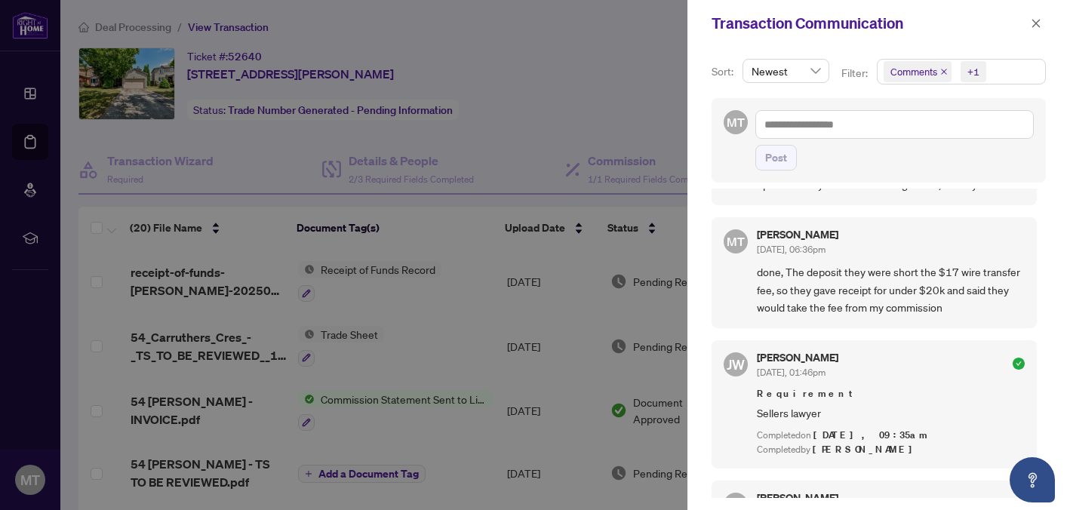
scroll to position [336, 0]
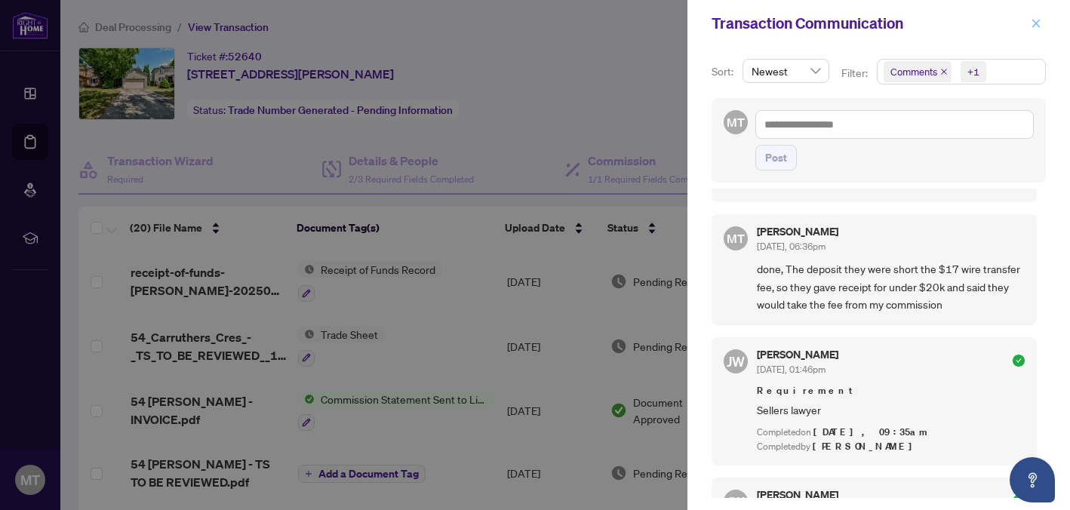
click at [1029, 21] on button "button" at bounding box center [1037, 23] width 20 height 18
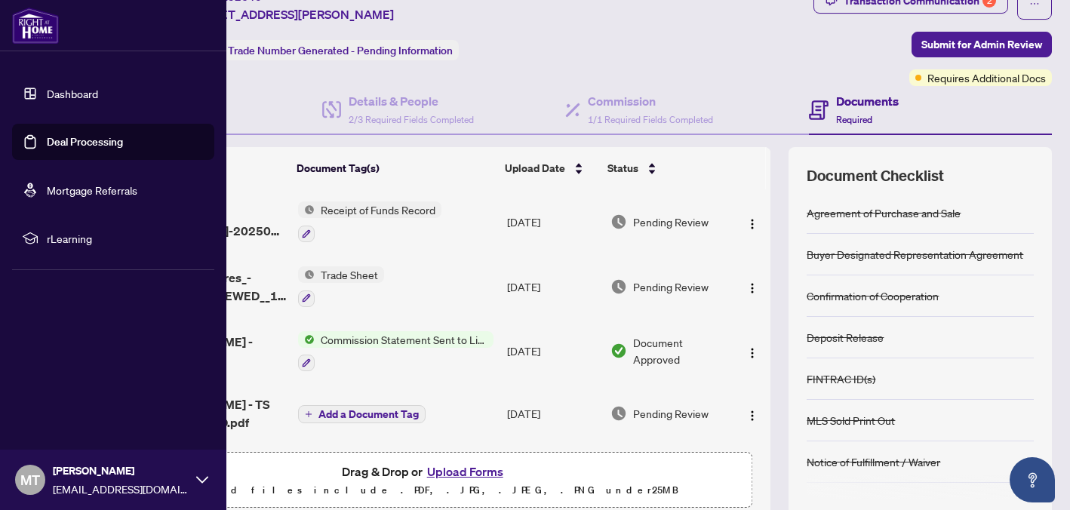
scroll to position [69, 0]
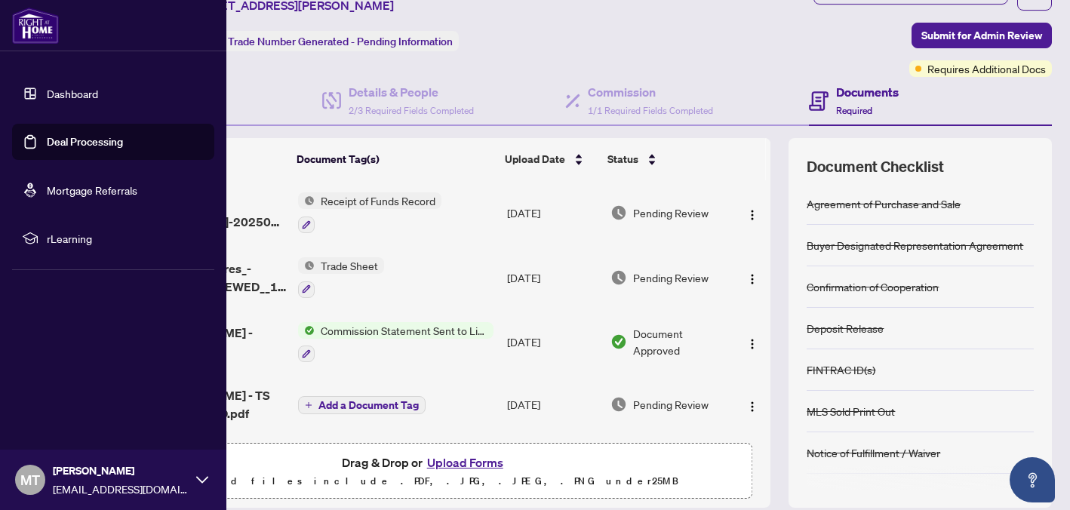
click at [47, 92] on link "Dashboard" at bounding box center [72, 94] width 51 height 14
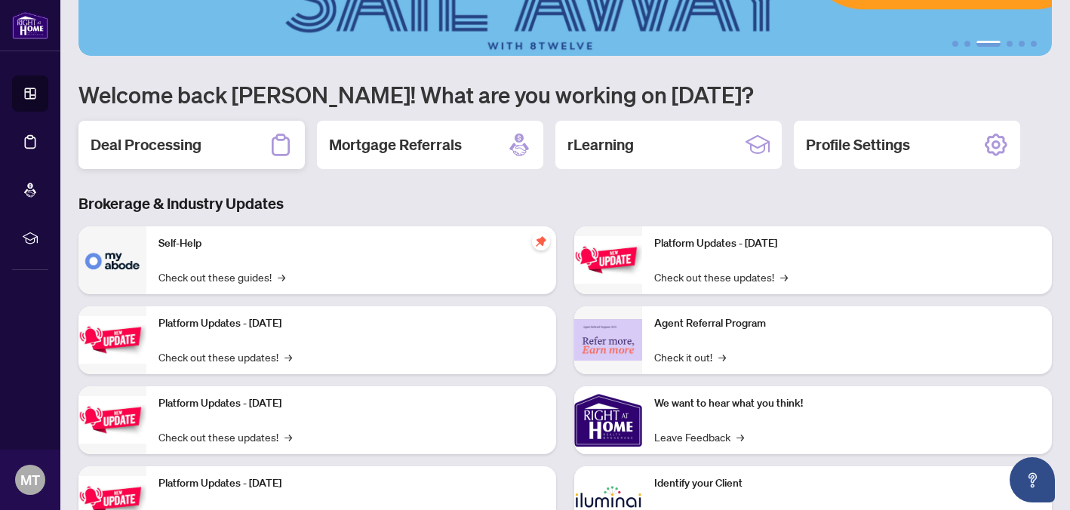
click at [200, 136] on h2 "Deal Processing" at bounding box center [146, 144] width 111 height 21
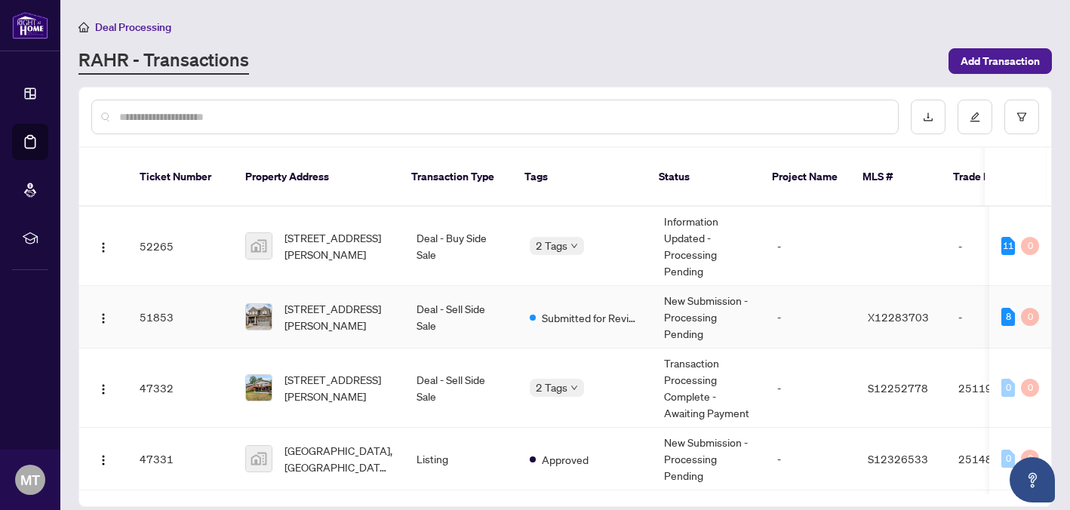
scroll to position [149, 0]
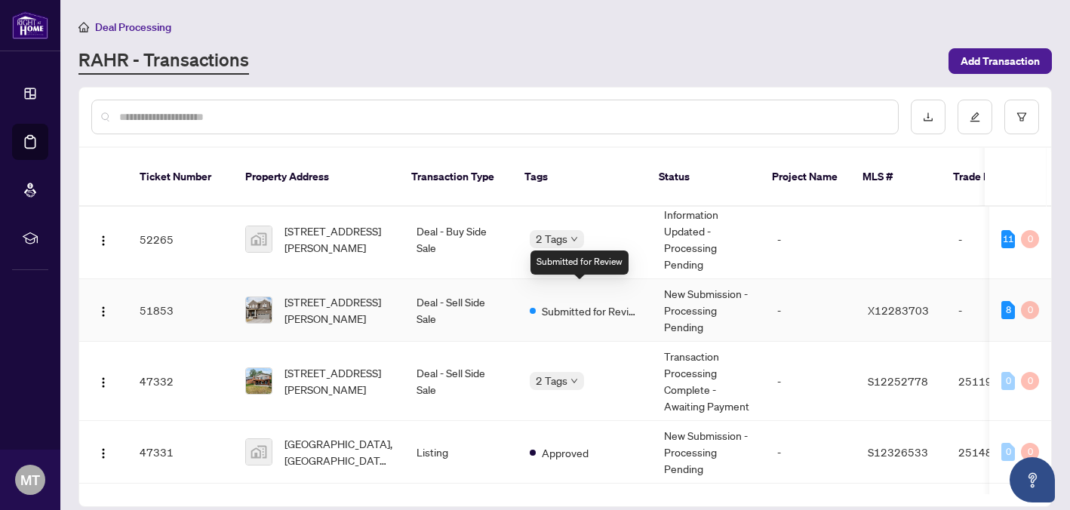
click at [571, 303] on span "Submitted for Review" at bounding box center [591, 311] width 98 height 17
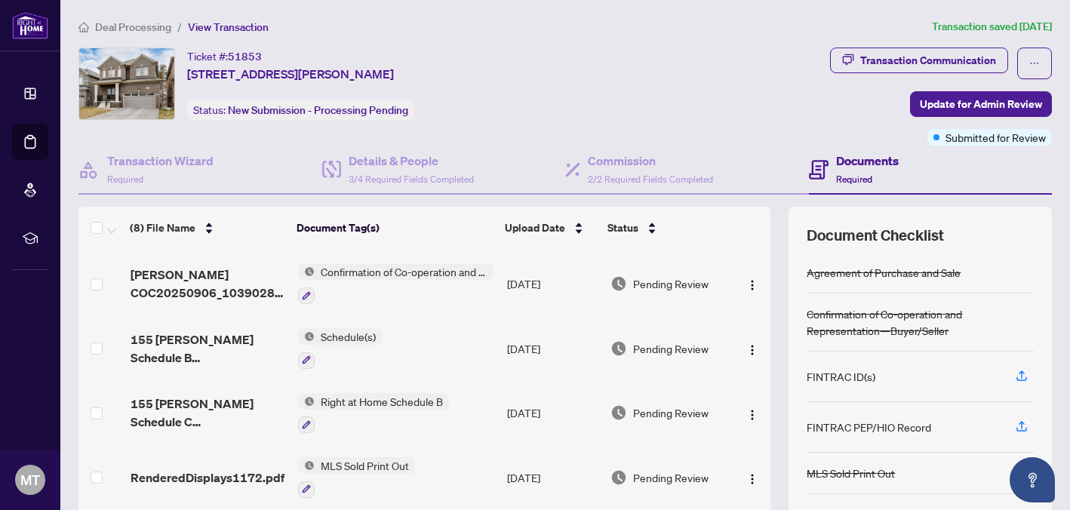
scroll to position [262, 0]
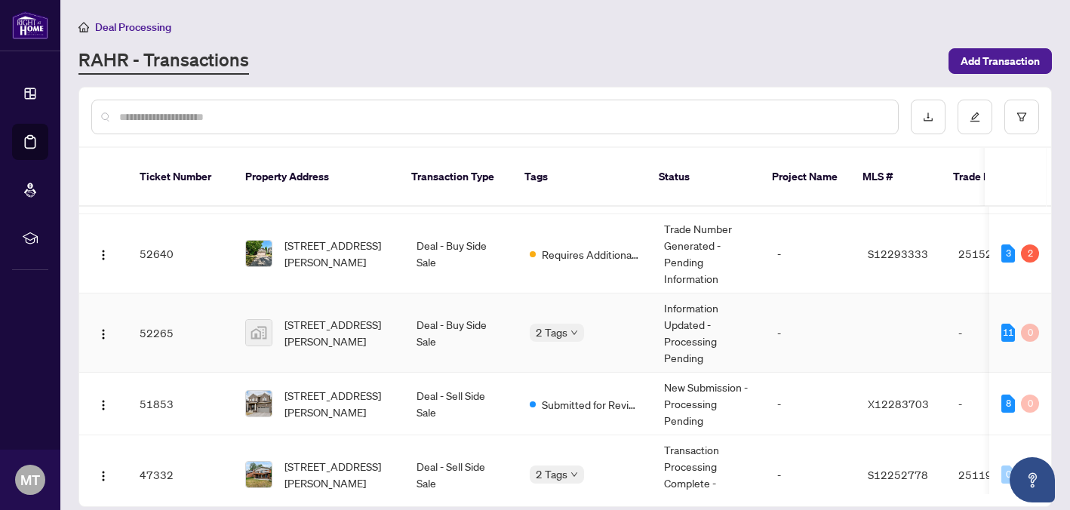
scroll to position [53, 0]
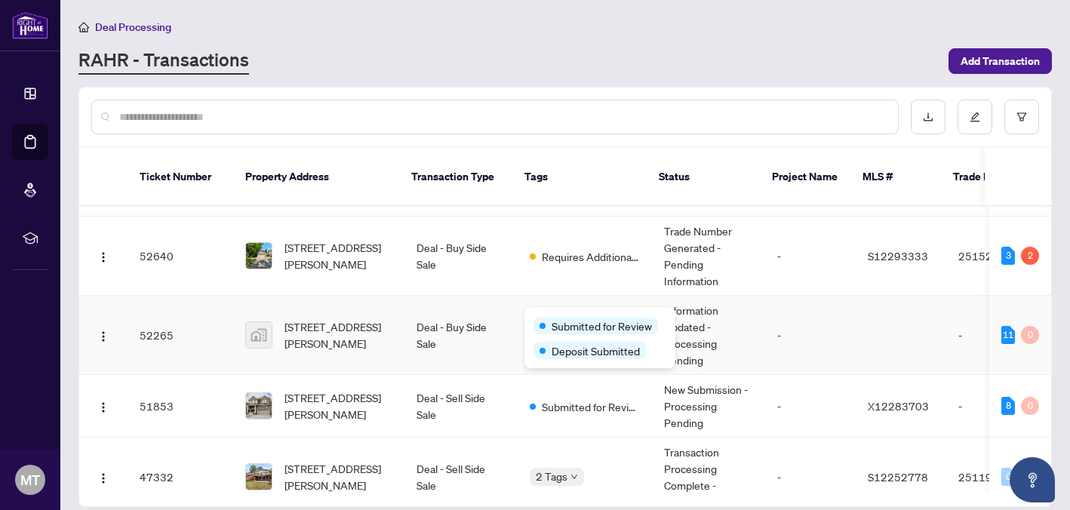
click at [570, 319] on span "Submitted for Review" at bounding box center [602, 326] width 100 height 17
click at [787, 307] on td "-" at bounding box center [810, 335] width 91 height 79
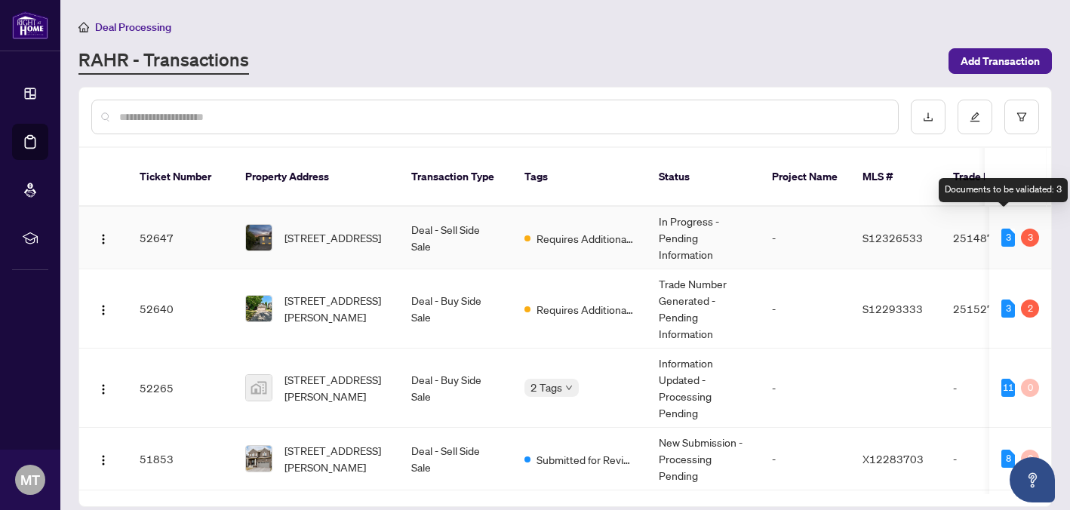
click at [1006, 229] on div "3" at bounding box center [1009, 238] width 14 height 18
click at [1022, 229] on div "3" at bounding box center [1030, 238] width 18 height 18
click at [938, 215] on td "S12326533" at bounding box center [896, 238] width 91 height 63
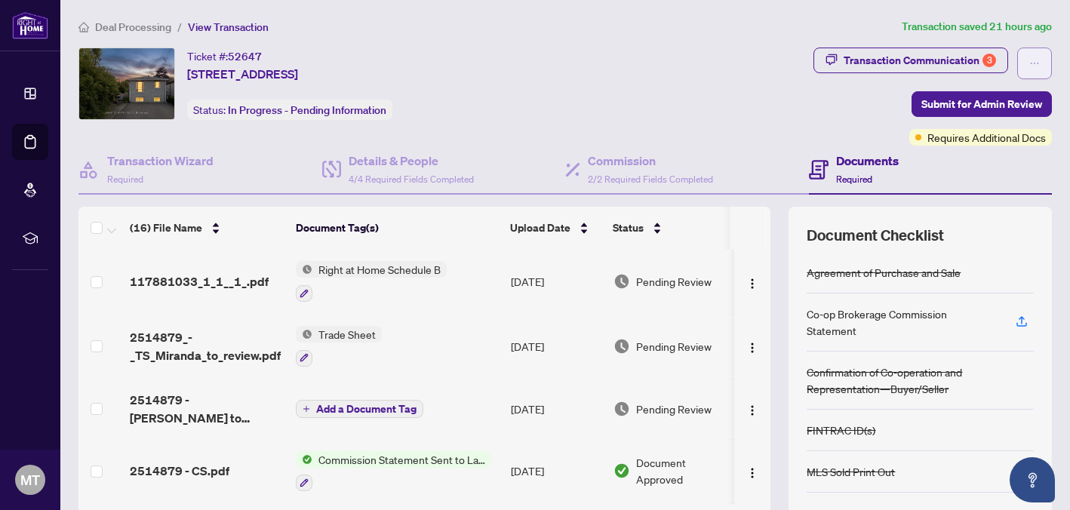
click at [1032, 63] on icon "ellipsis" at bounding box center [1035, 63] width 11 height 11
click at [975, 63] on div "Transaction Communication 3" at bounding box center [920, 60] width 152 height 24
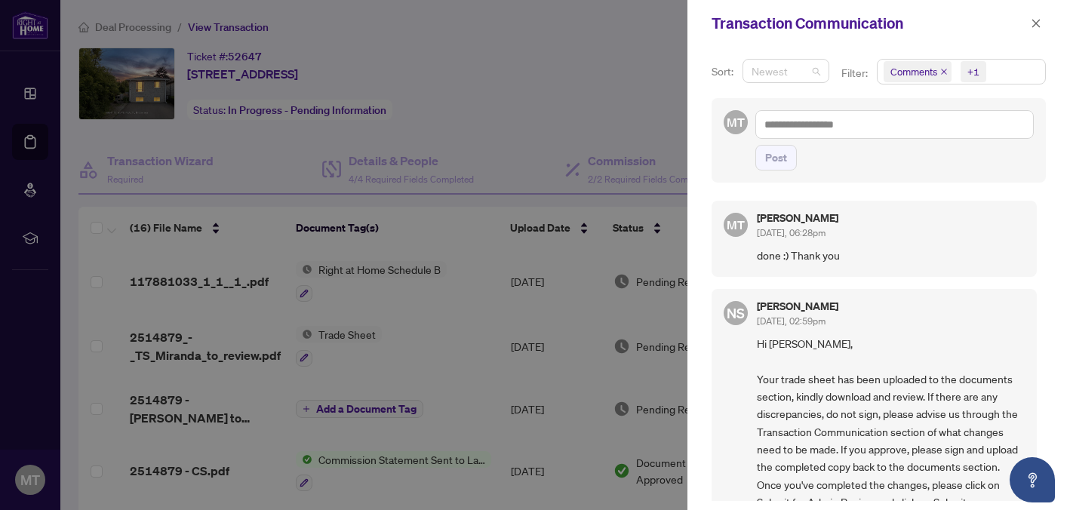
click at [810, 69] on span "Newest" at bounding box center [786, 71] width 69 height 23
click at [902, 43] on div "Transaction Communication" at bounding box center [879, 23] width 383 height 47
click at [819, 70] on div "Newest" at bounding box center [786, 71] width 87 height 24
click at [863, 45] on div "Transaction Communication" at bounding box center [879, 23] width 383 height 47
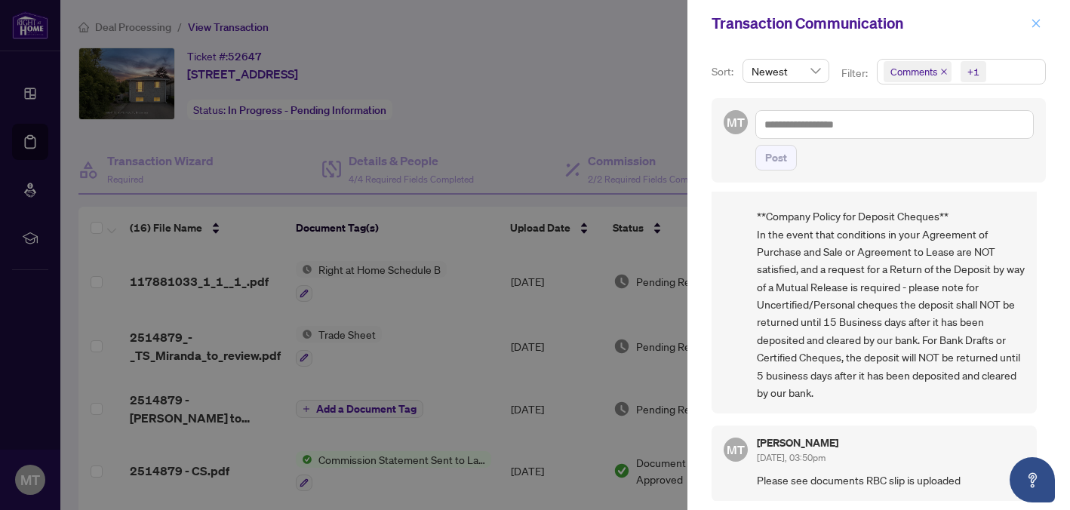
click at [1034, 20] on icon "close" at bounding box center [1036, 23] width 11 height 11
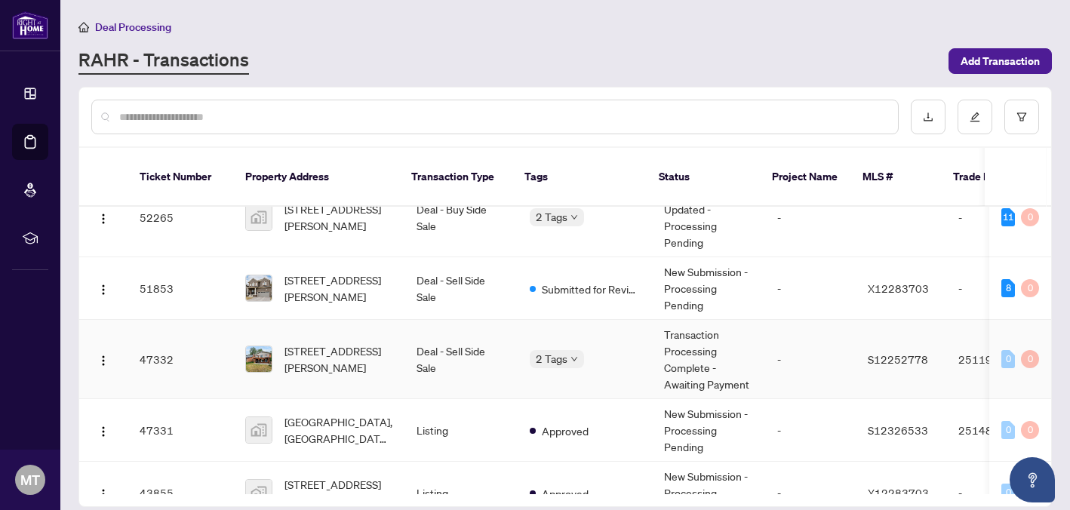
scroll to position [209, 0]
